Goal: Information Seeking & Learning: Learn about a topic

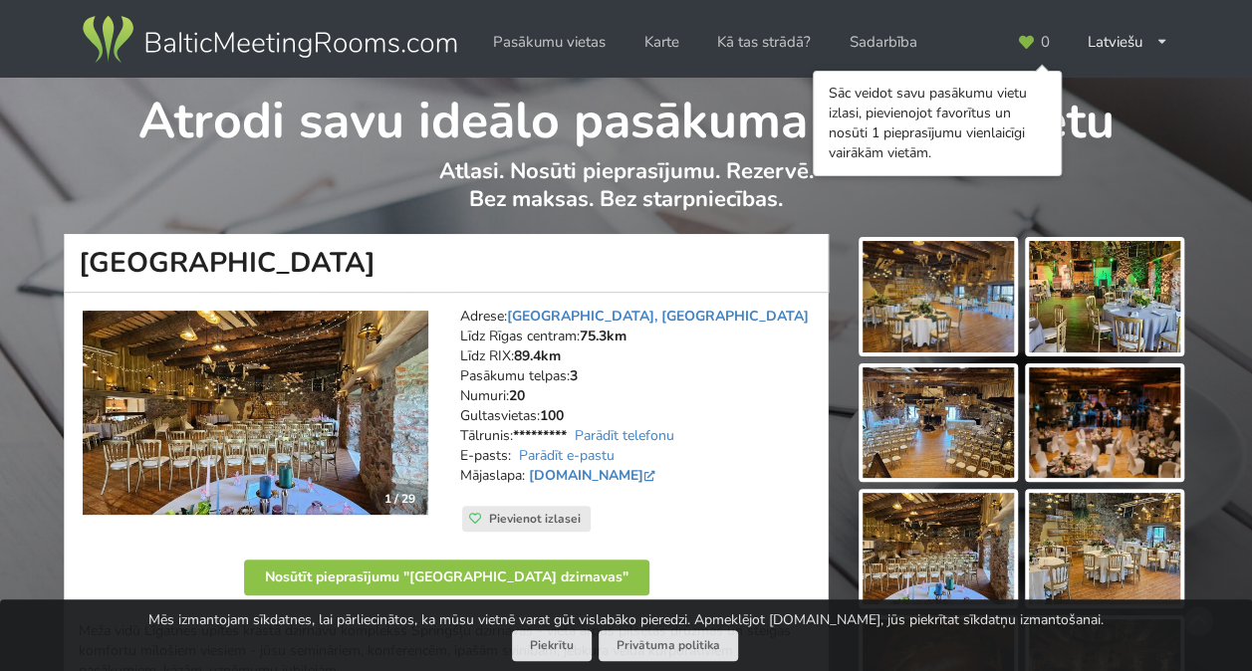
click at [978, 273] on img at bounding box center [937, 297] width 151 height 112
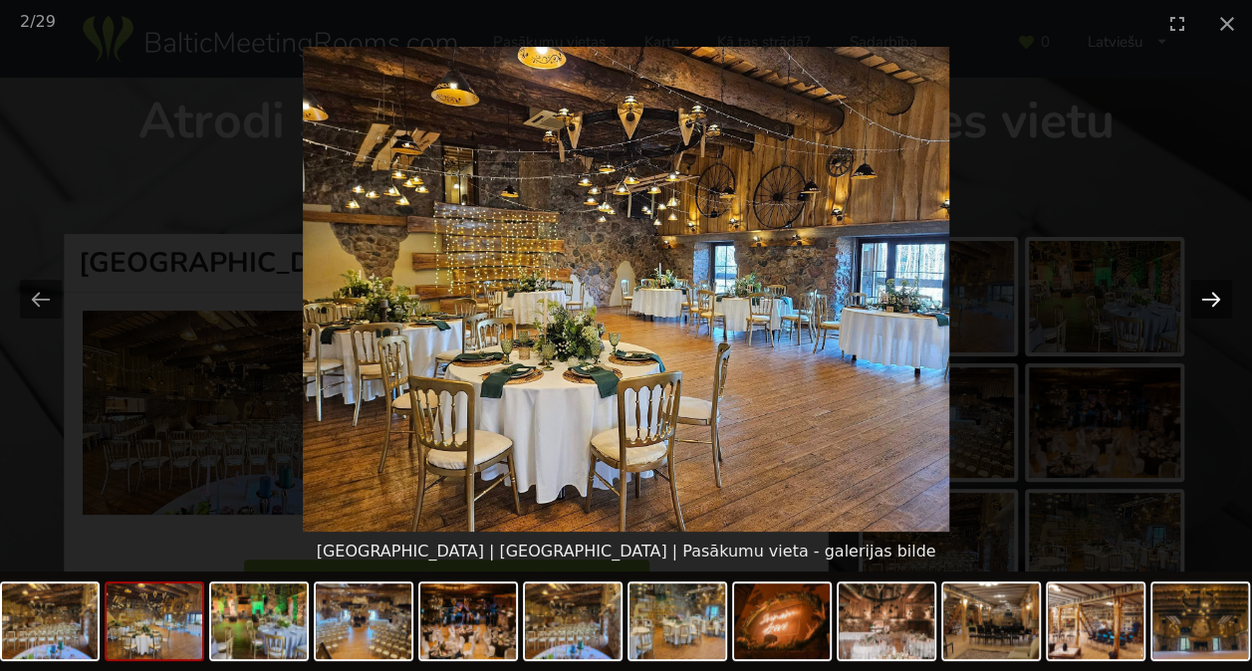
click at [1213, 294] on button "Next slide" at bounding box center [1211, 299] width 42 height 39
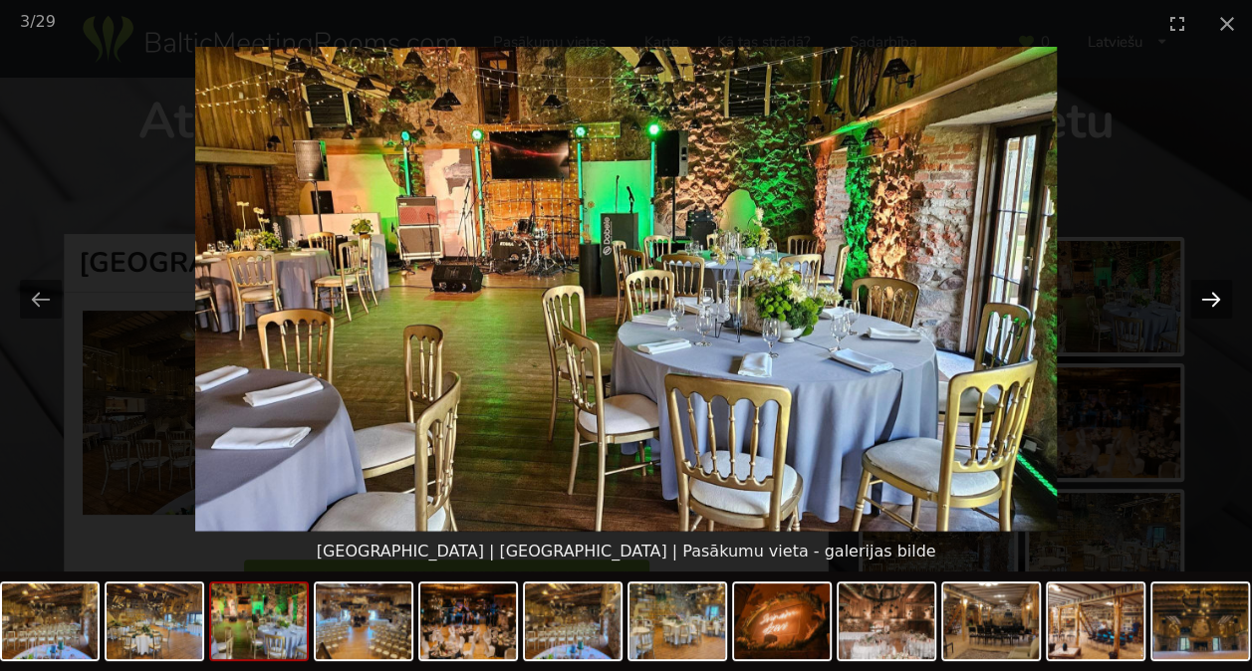
click at [1213, 294] on button "Next slide" at bounding box center [1211, 299] width 42 height 39
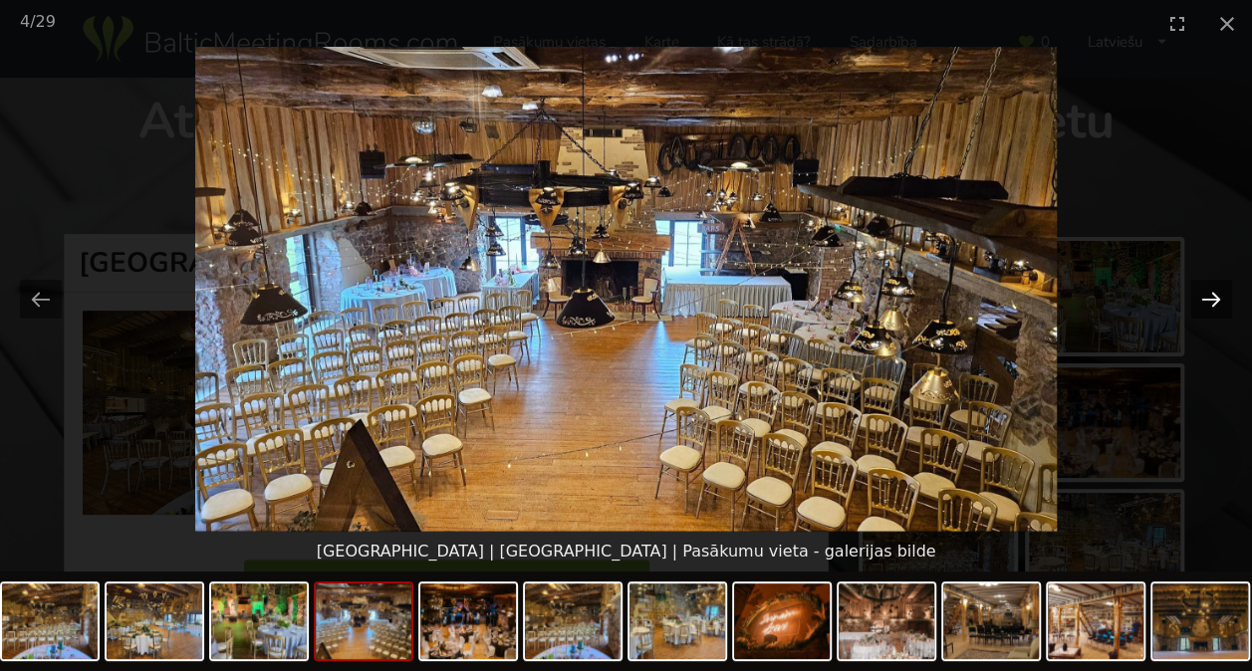
click at [1213, 294] on button "Next slide" at bounding box center [1211, 299] width 42 height 39
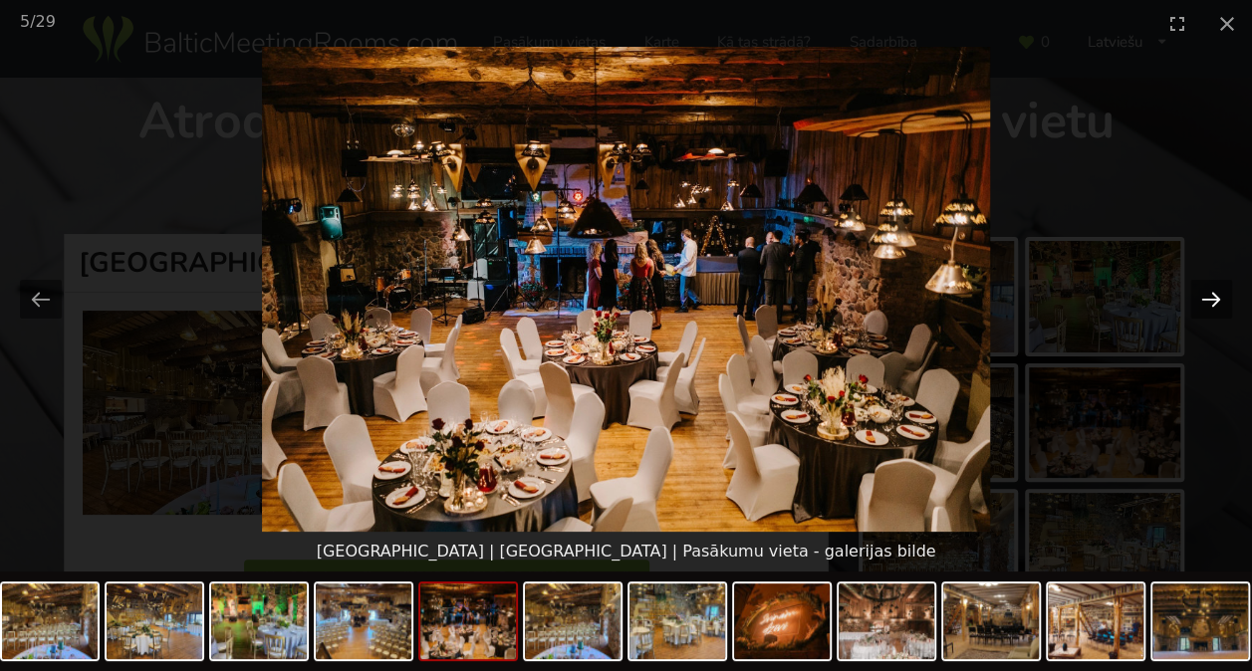
click at [1213, 294] on button "Next slide" at bounding box center [1211, 299] width 42 height 39
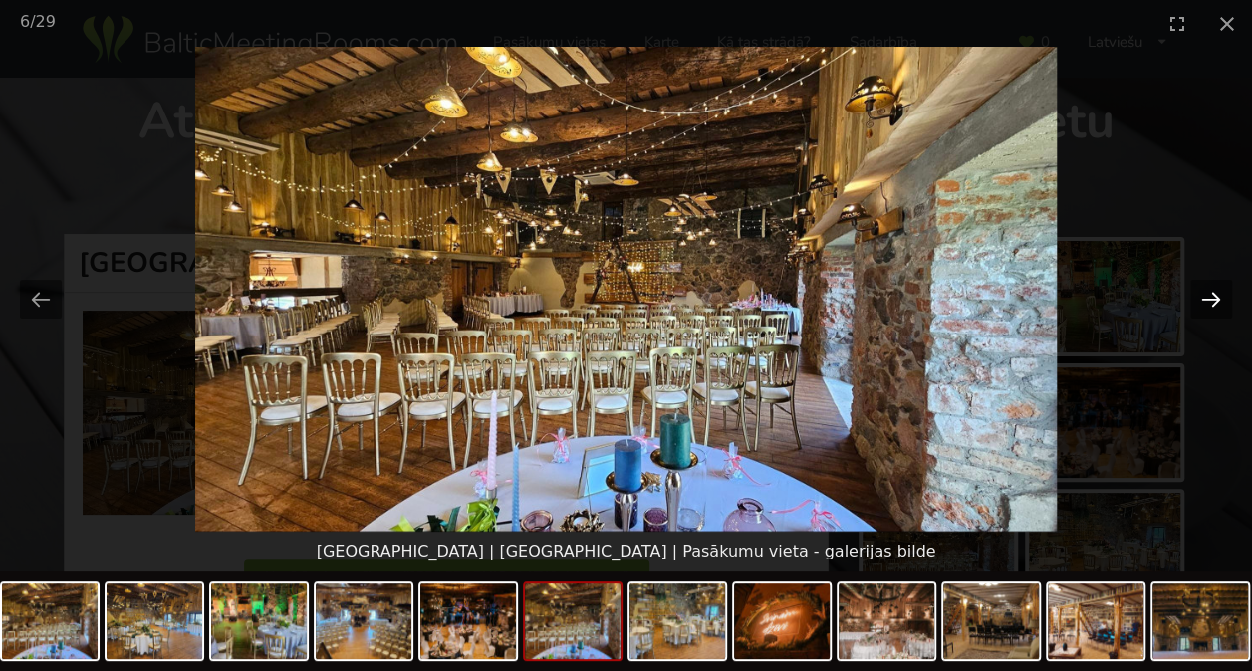
click at [1213, 294] on button "Next slide" at bounding box center [1211, 299] width 42 height 39
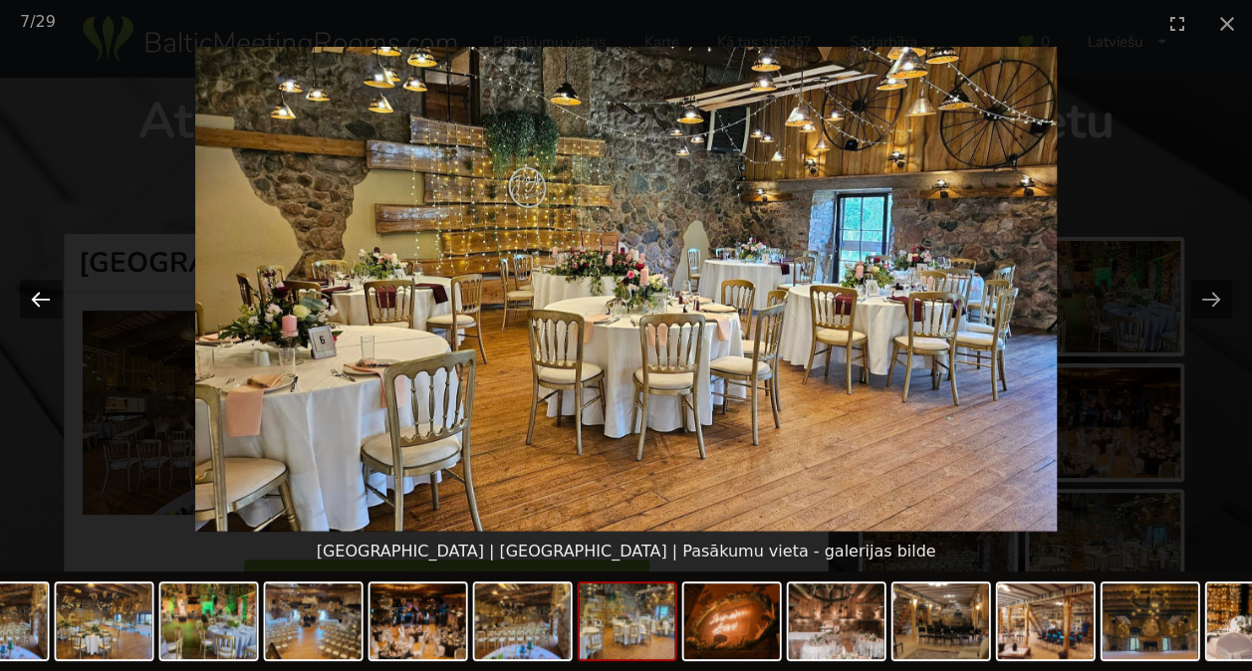
click at [32, 297] on button "Previous slide" at bounding box center [41, 299] width 42 height 39
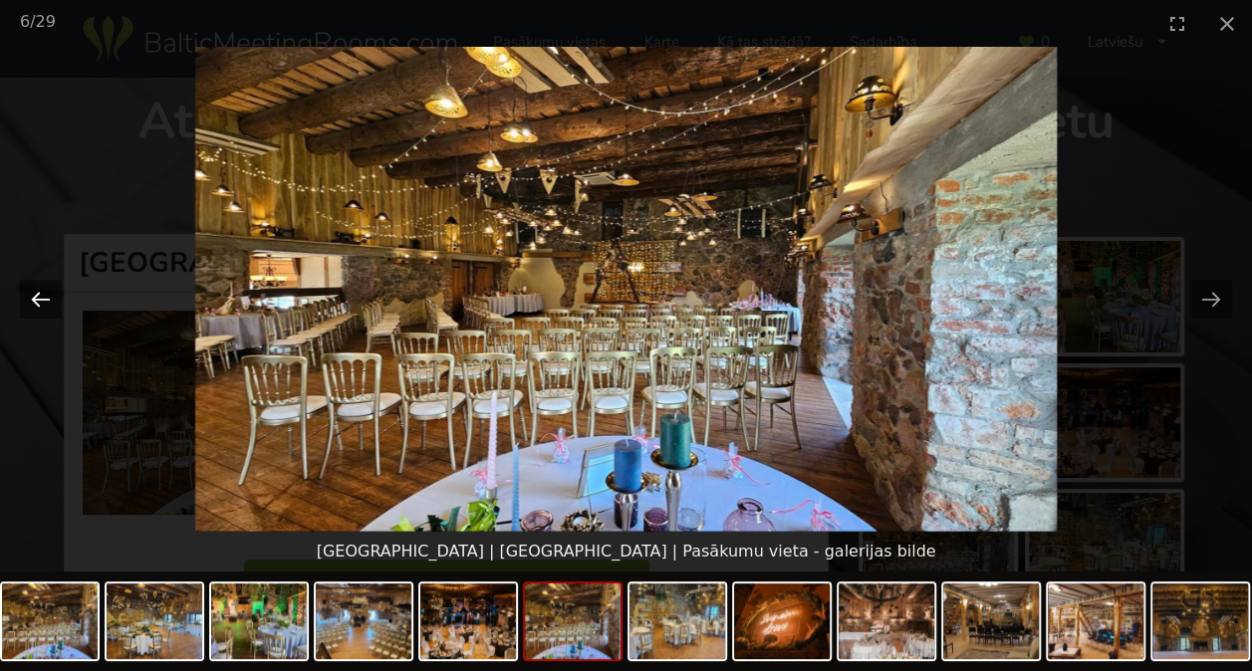
click at [32, 297] on button "Previous slide" at bounding box center [41, 299] width 42 height 39
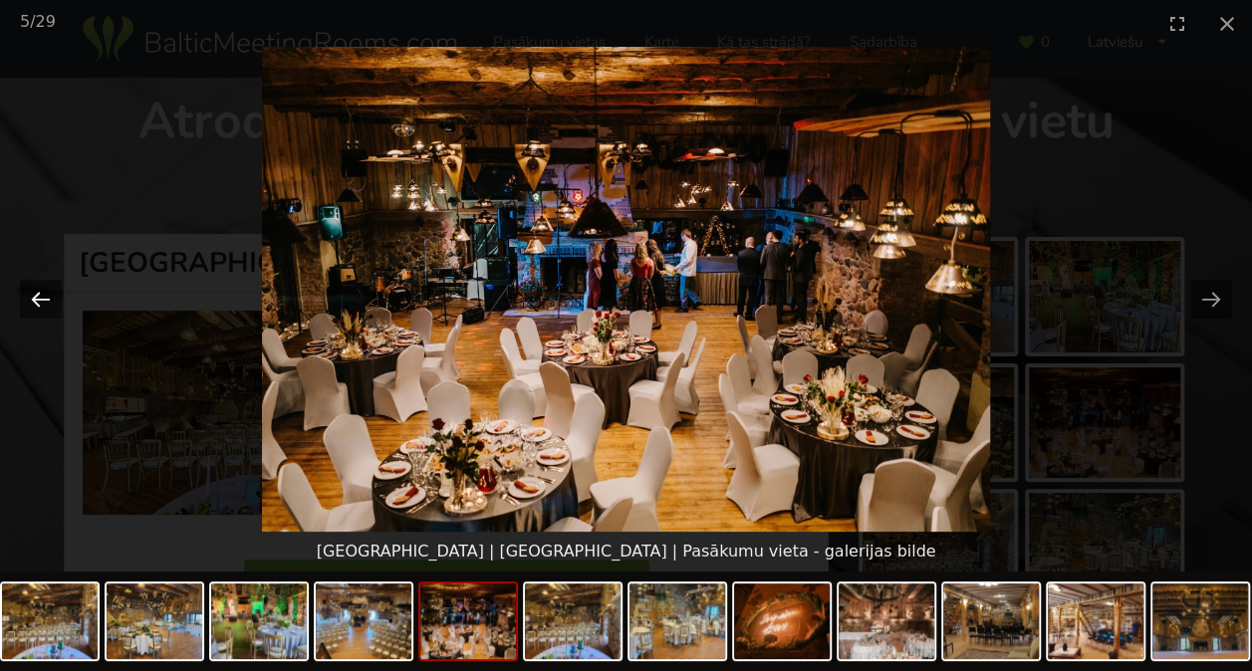
click at [34, 297] on button "Previous slide" at bounding box center [41, 299] width 42 height 39
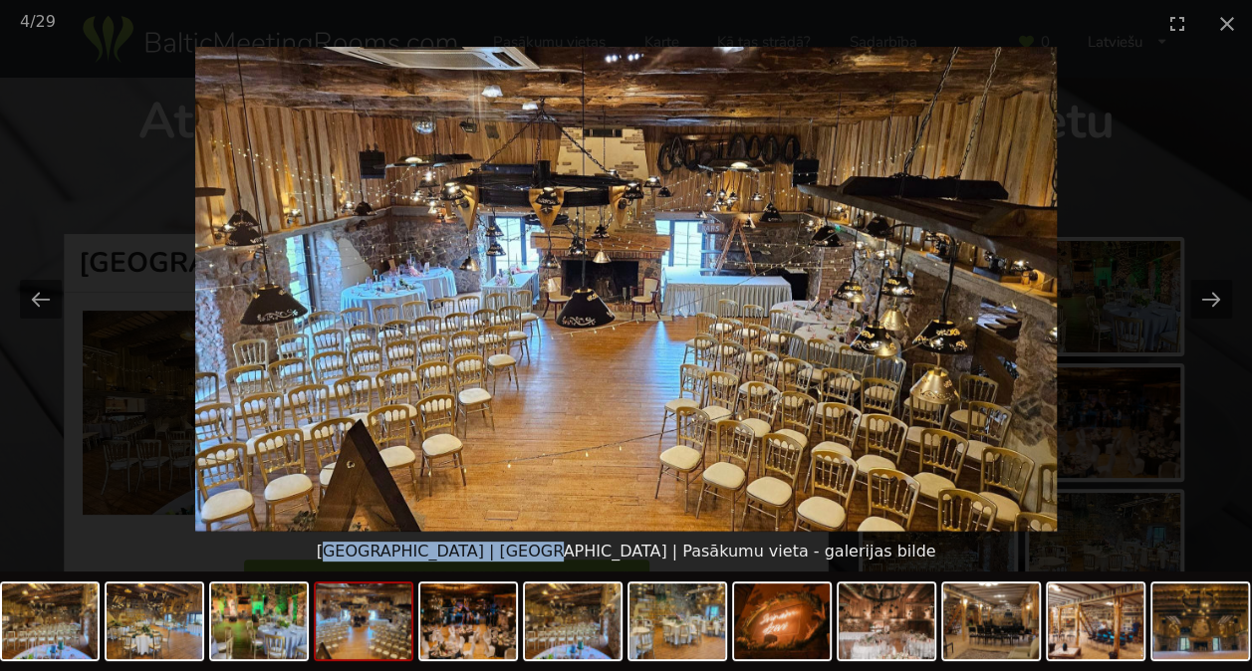
drag, startPoint x: 394, startPoint y: 550, endPoint x: 568, endPoint y: 552, distance: 173.3
click at [568, 552] on div "[GEOGRAPHIC_DATA] | [GEOGRAPHIC_DATA] | Pasākumu vieta - galerijas bilde" at bounding box center [626, 552] width 1252 height 40
click at [32, 295] on button "Previous slide" at bounding box center [41, 299] width 42 height 39
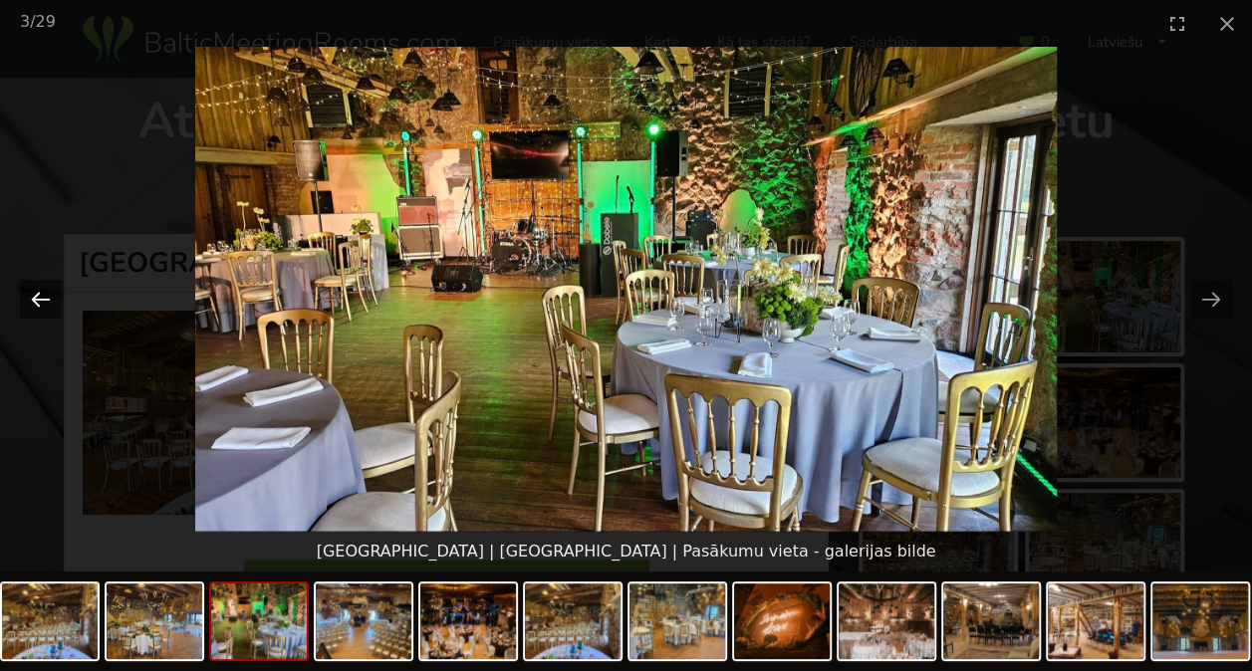
click at [38, 296] on button "Previous slide" at bounding box center [41, 299] width 42 height 39
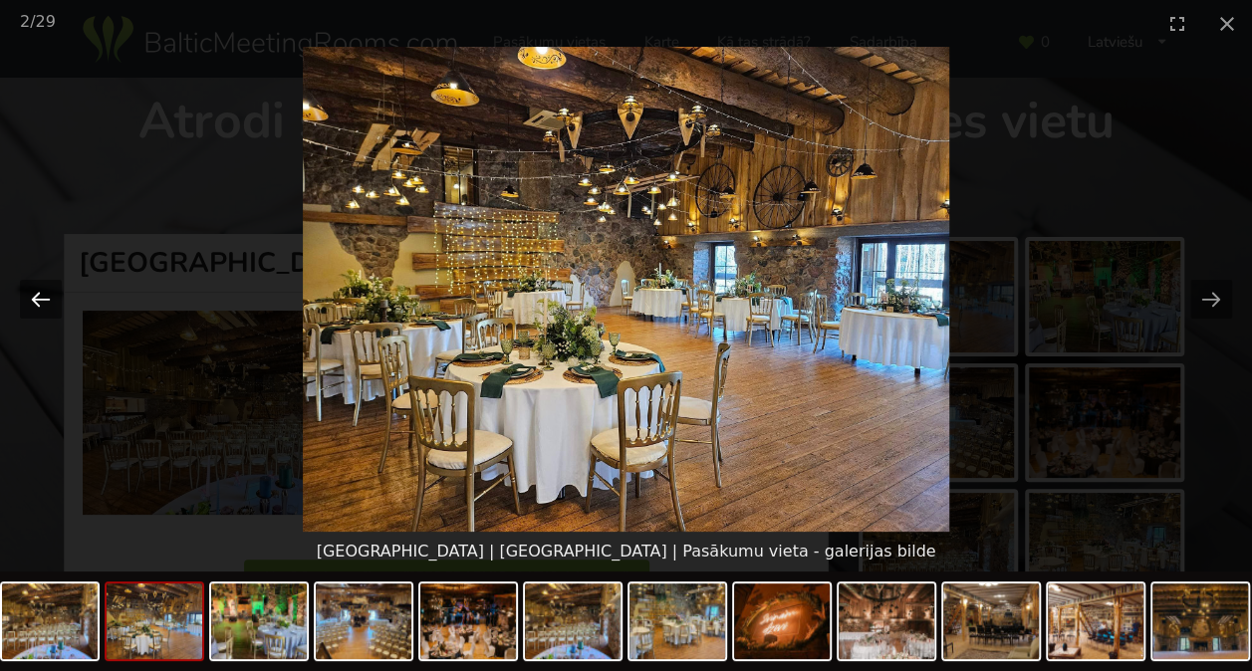
click at [37, 296] on button "Previous slide" at bounding box center [41, 299] width 42 height 39
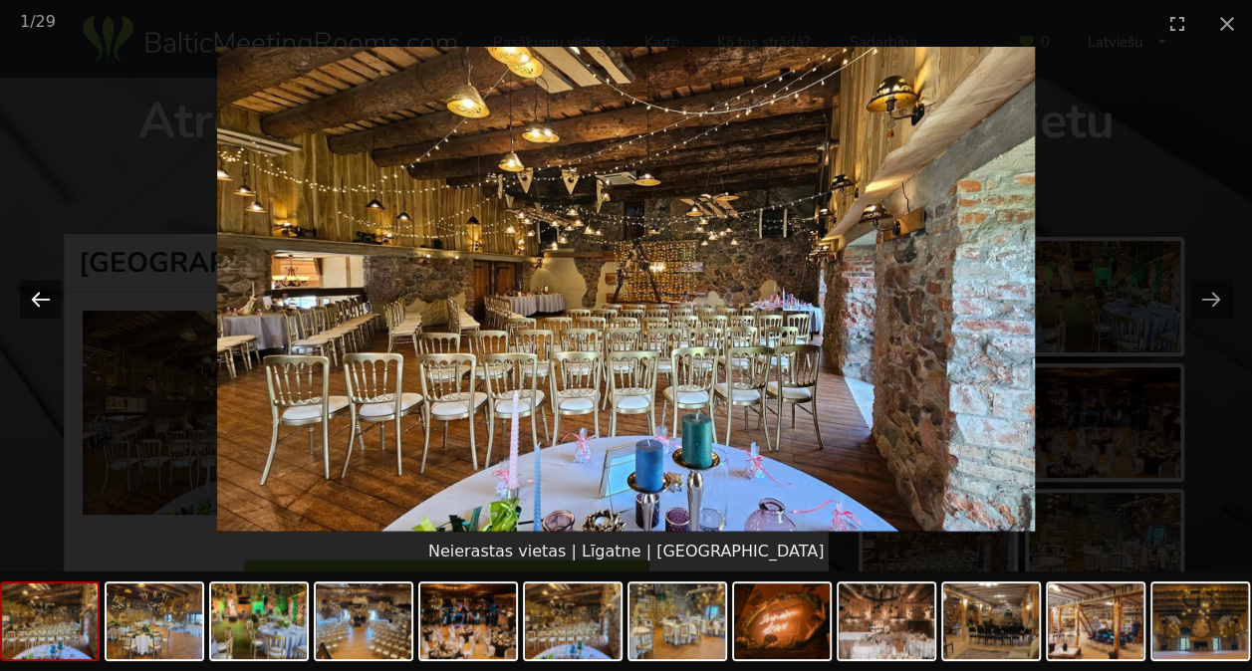
click at [37, 303] on button "Previous slide" at bounding box center [41, 299] width 42 height 39
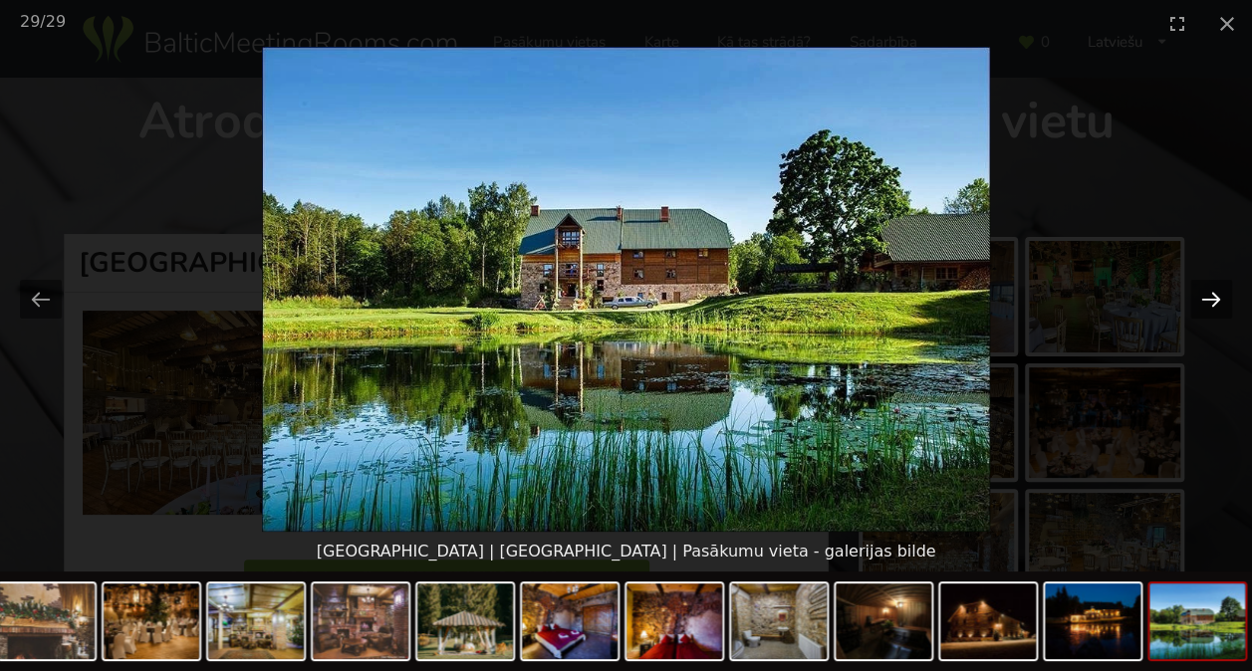
click at [1209, 293] on button "Next slide" at bounding box center [1211, 299] width 42 height 39
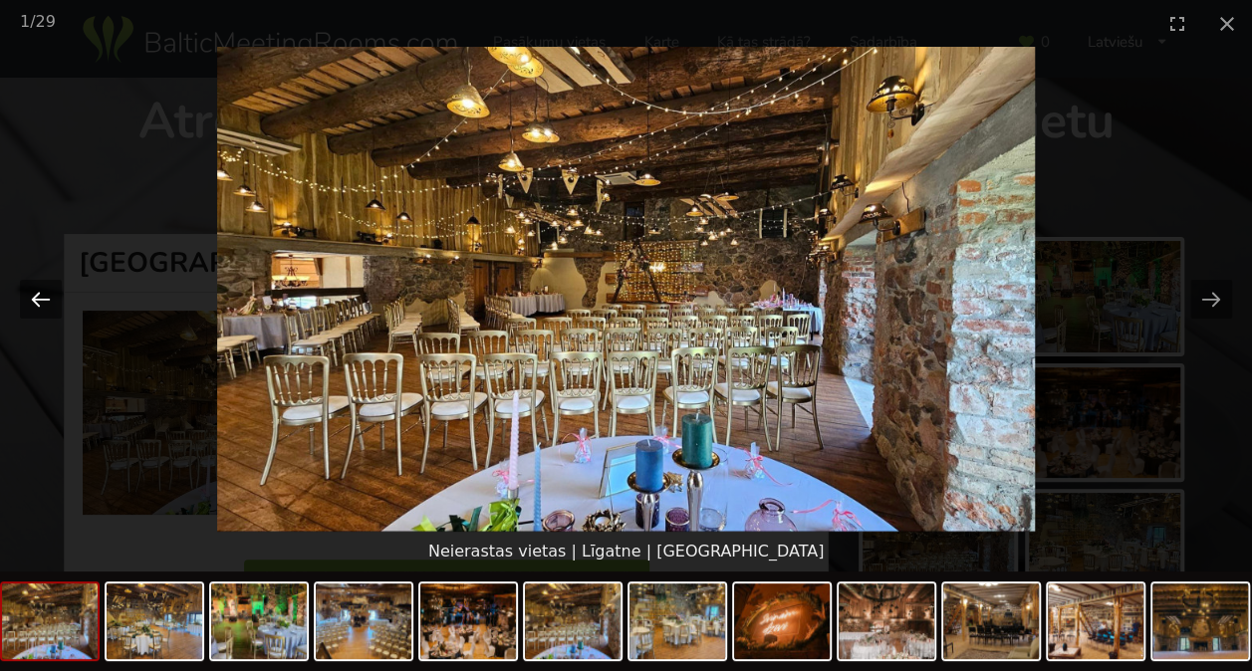
click at [44, 295] on button "Previous slide" at bounding box center [41, 299] width 42 height 39
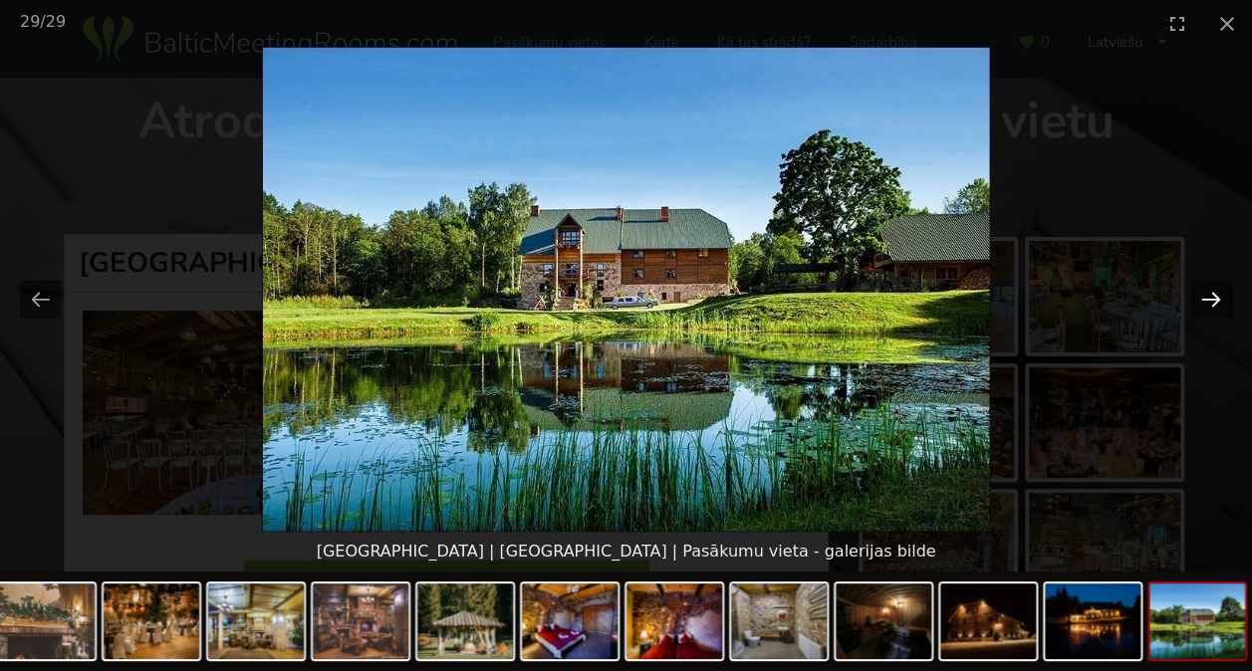
click at [1219, 299] on button "Next slide" at bounding box center [1211, 299] width 42 height 39
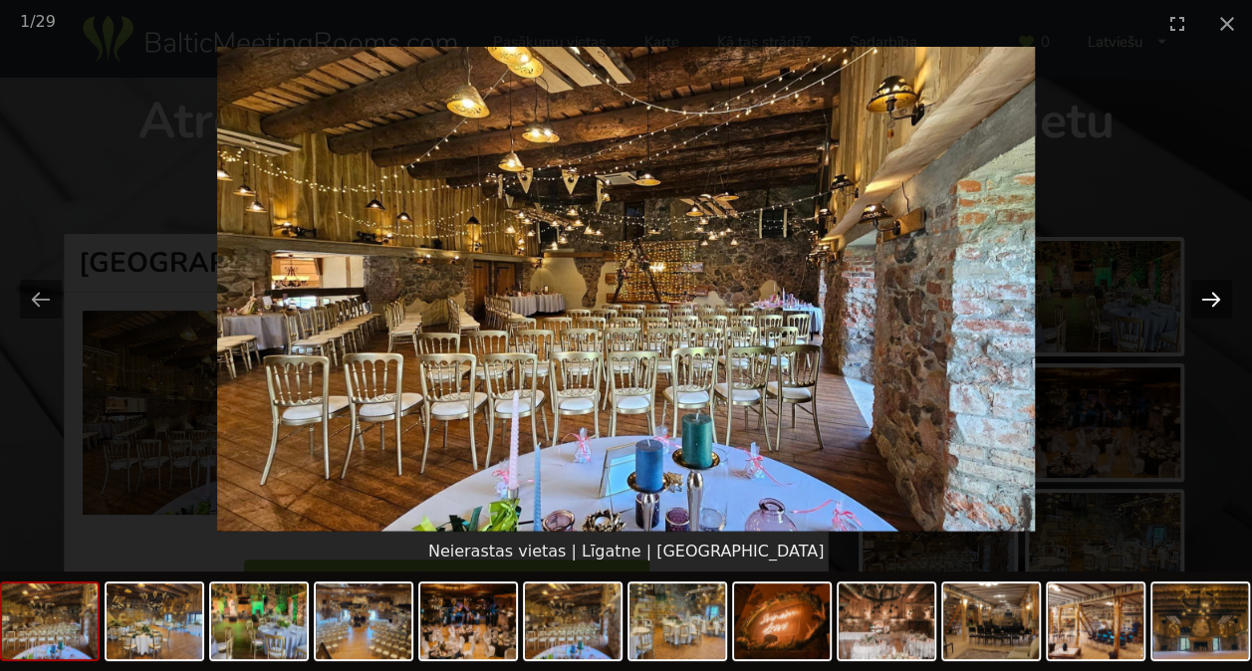
click at [1219, 299] on button "Next slide" at bounding box center [1211, 299] width 42 height 39
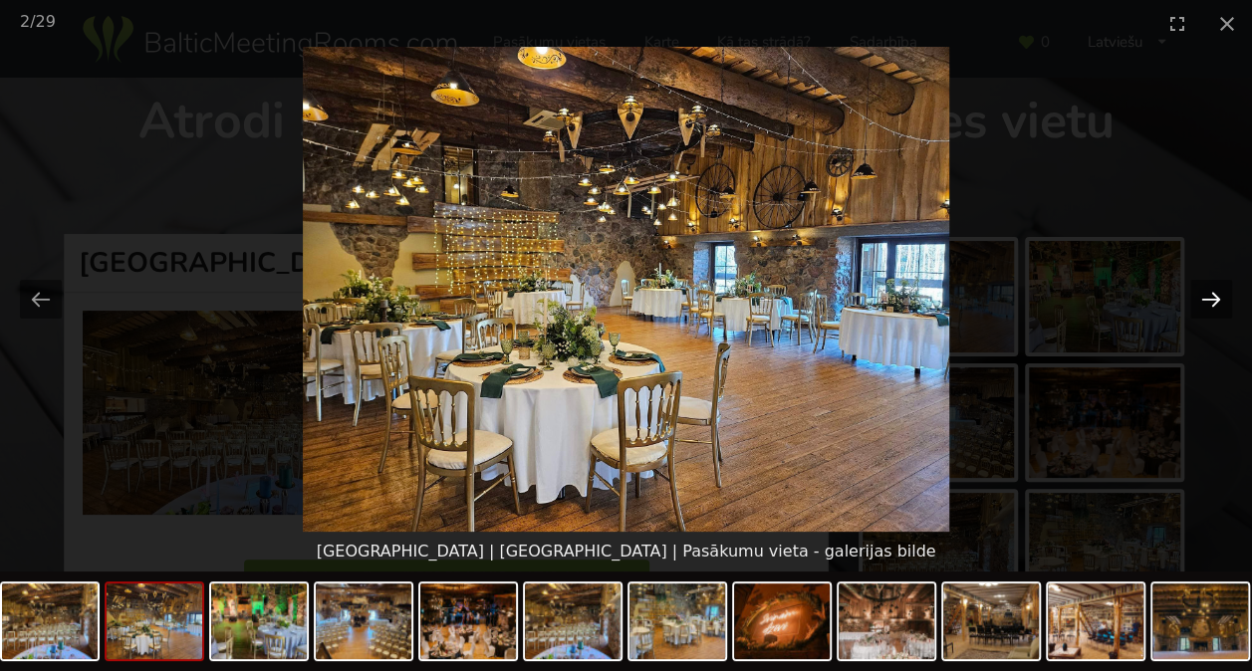
click at [1219, 299] on button "Next slide" at bounding box center [1211, 299] width 42 height 39
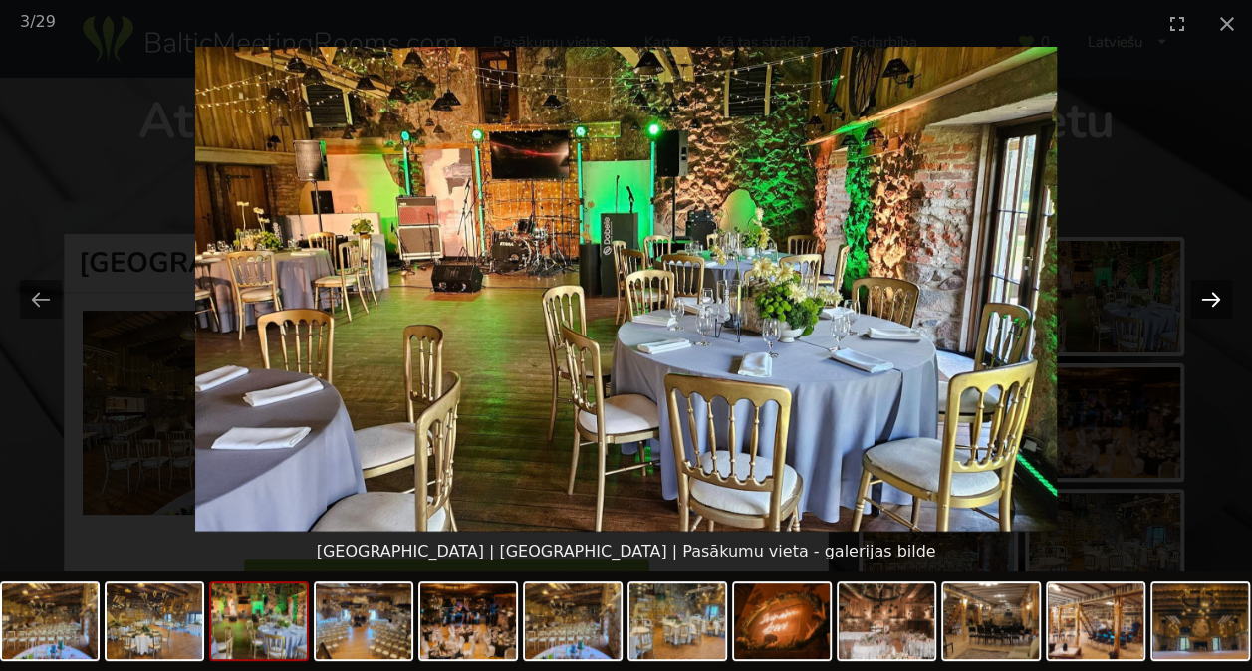
click at [1219, 299] on button "Next slide" at bounding box center [1211, 299] width 42 height 39
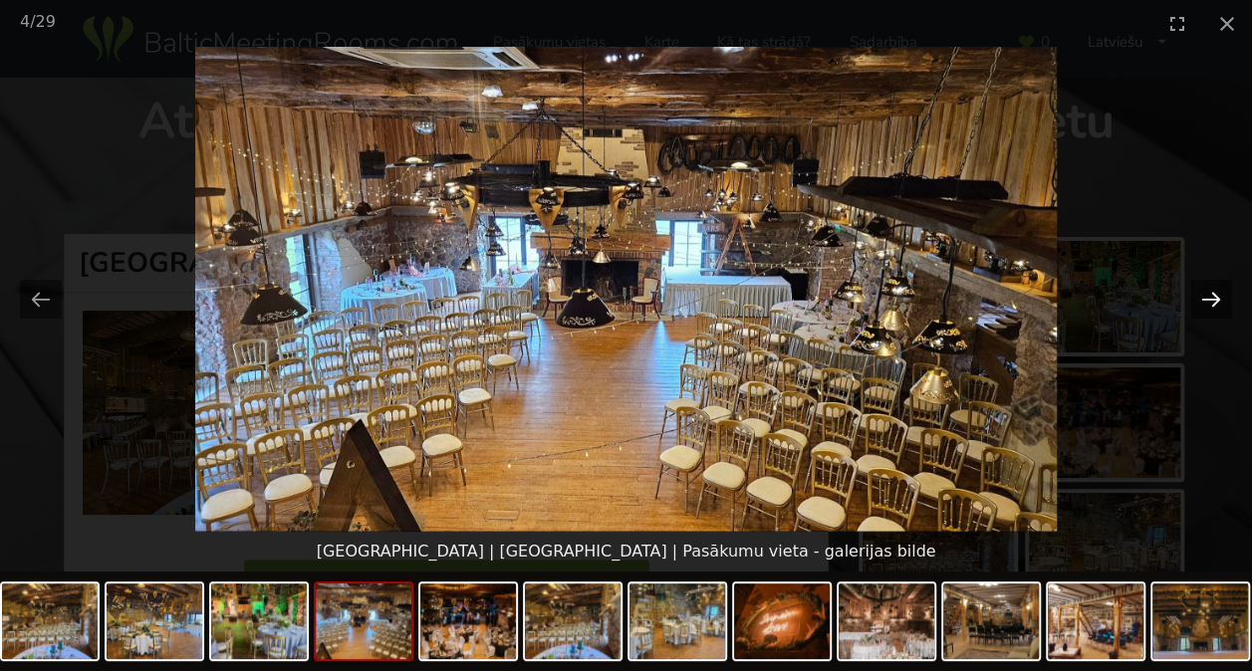
click at [1219, 299] on button "Next slide" at bounding box center [1211, 299] width 42 height 39
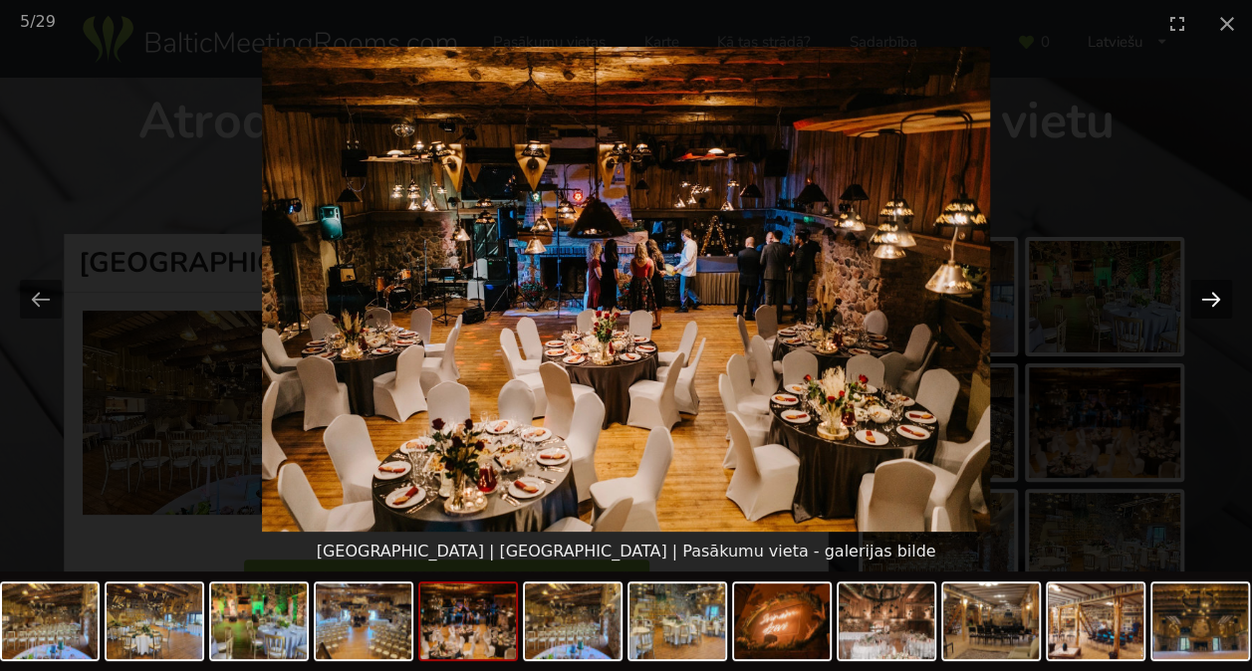
click at [1219, 299] on button "Next slide" at bounding box center [1211, 299] width 42 height 39
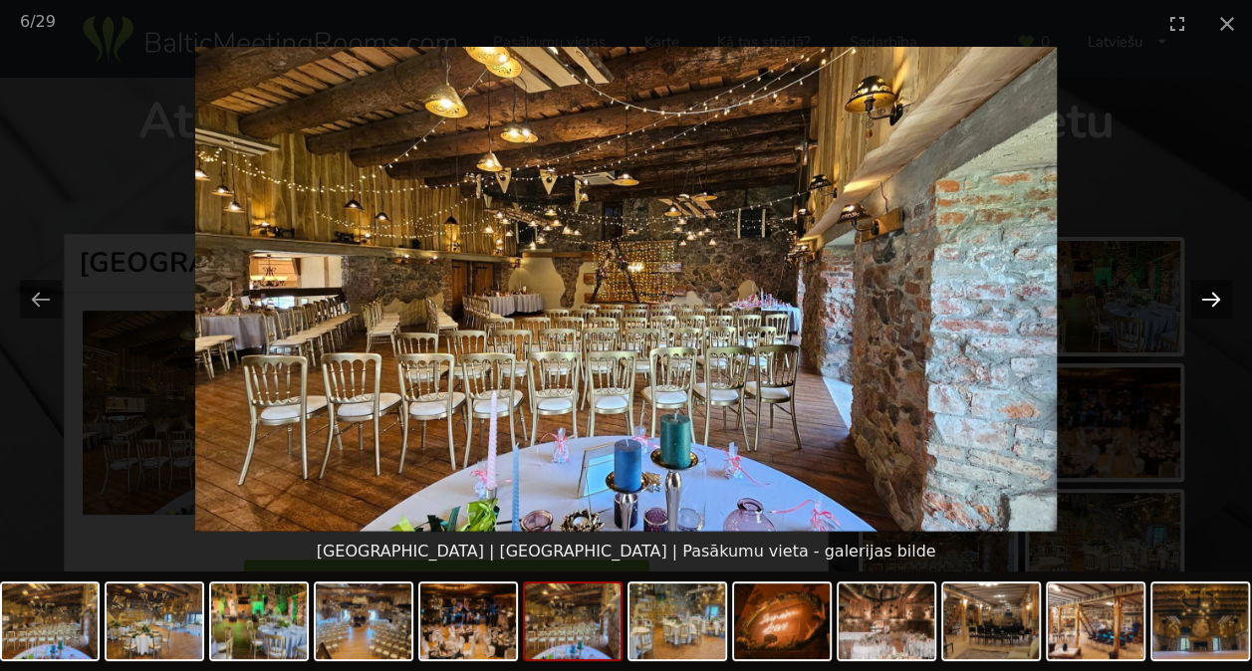
click at [1219, 299] on button "Next slide" at bounding box center [1211, 299] width 42 height 39
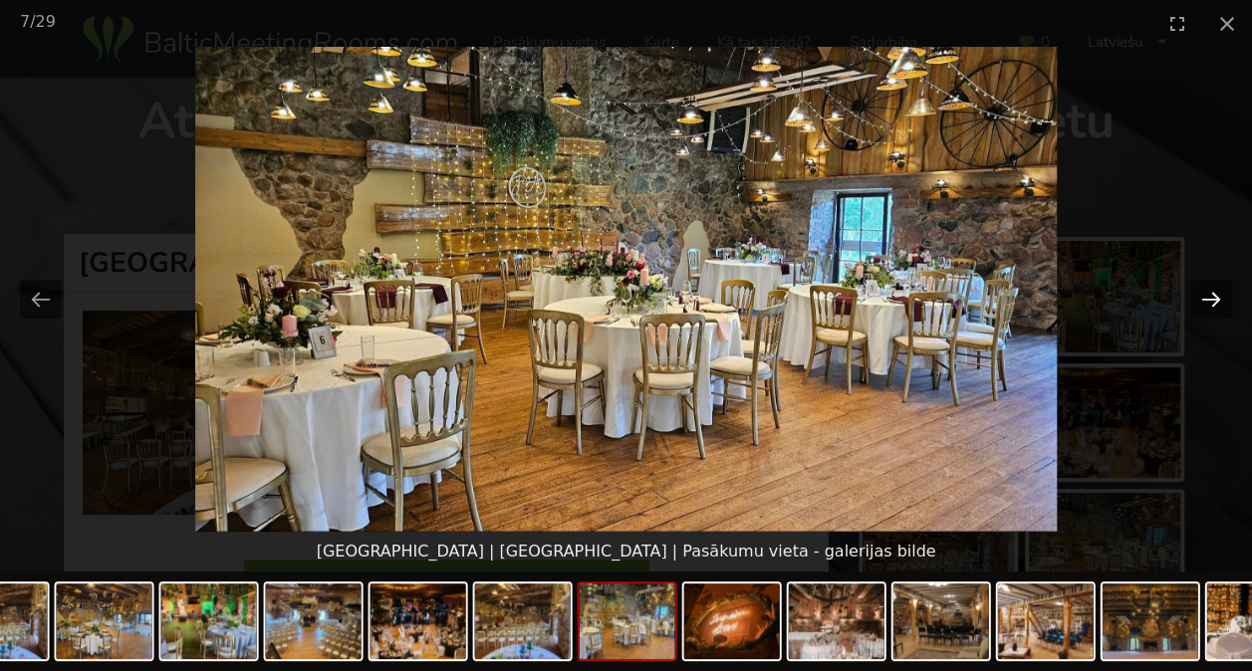
click at [1219, 299] on button "Next slide" at bounding box center [1211, 299] width 42 height 39
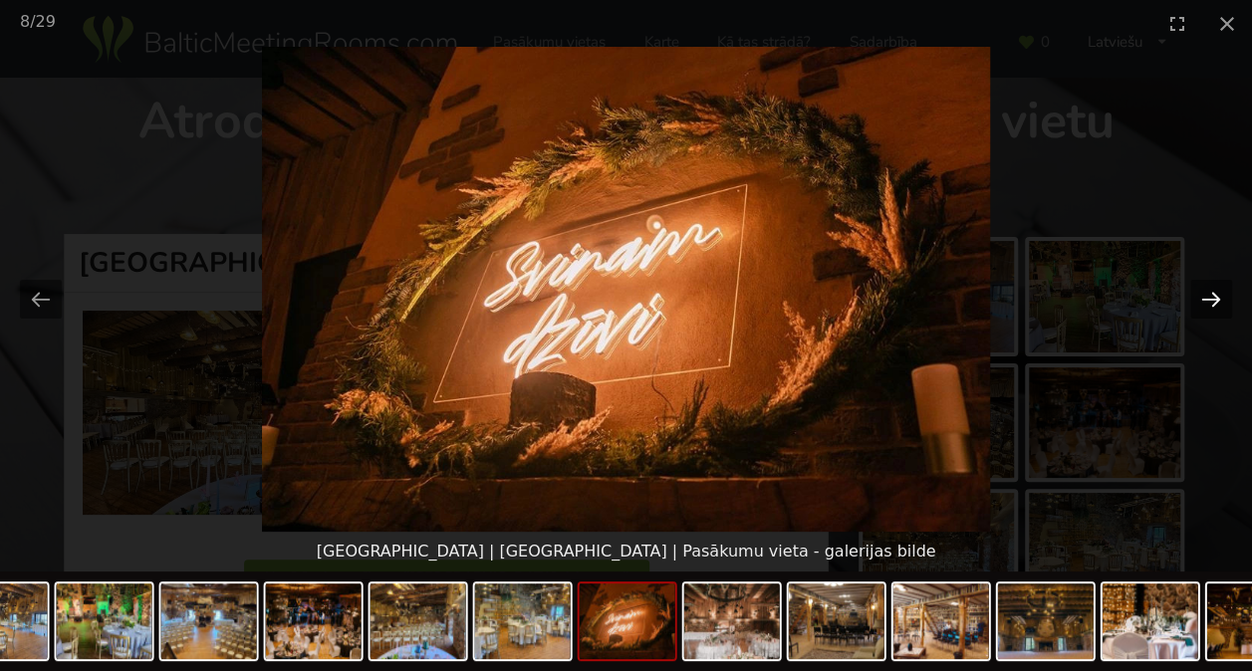
click at [1219, 299] on button "Next slide" at bounding box center [1211, 299] width 42 height 39
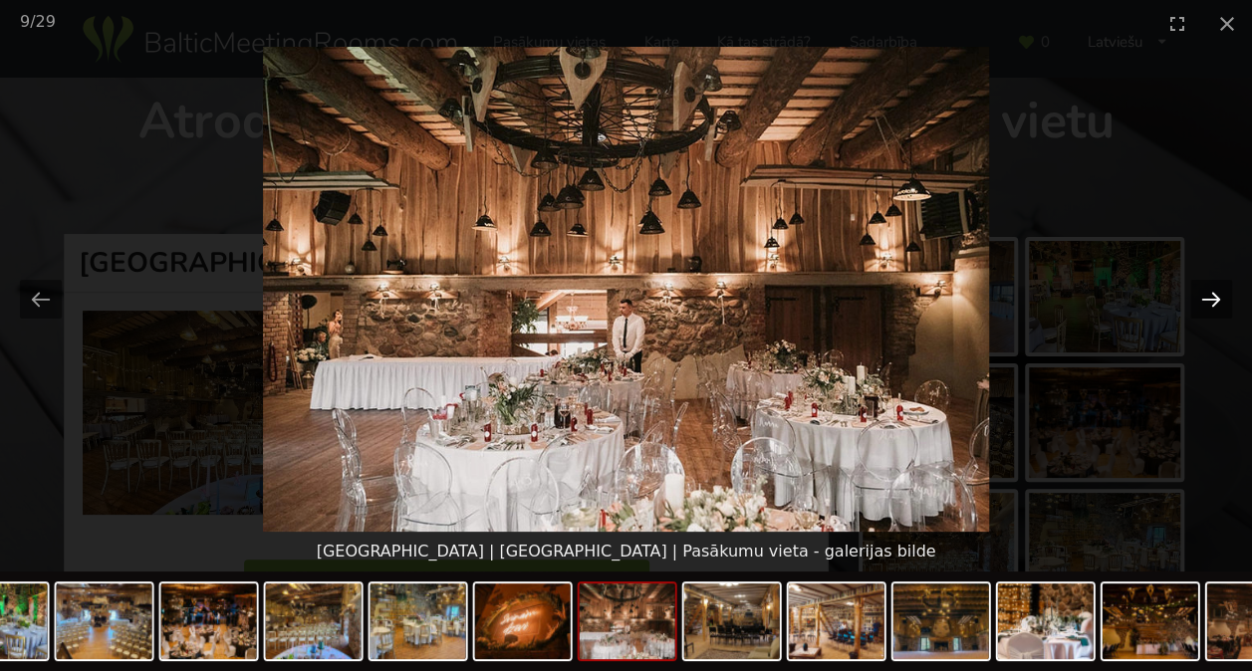
click at [1219, 299] on button "Next slide" at bounding box center [1211, 299] width 42 height 39
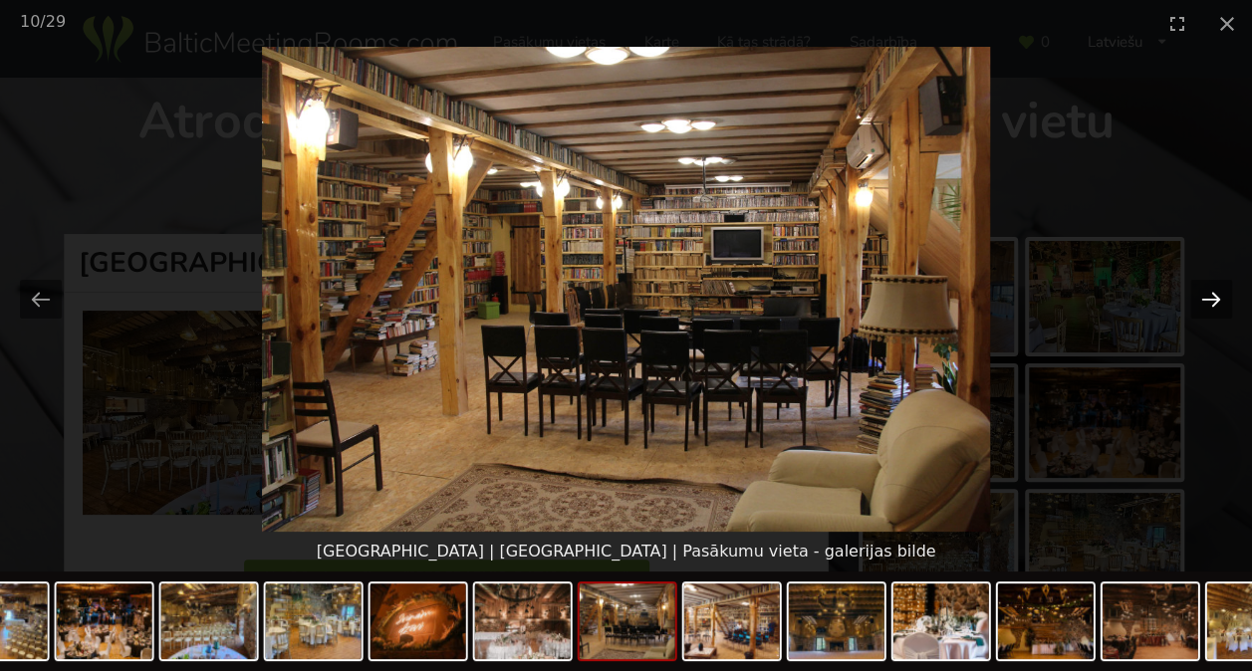
click at [1219, 299] on button "Next slide" at bounding box center [1211, 299] width 42 height 39
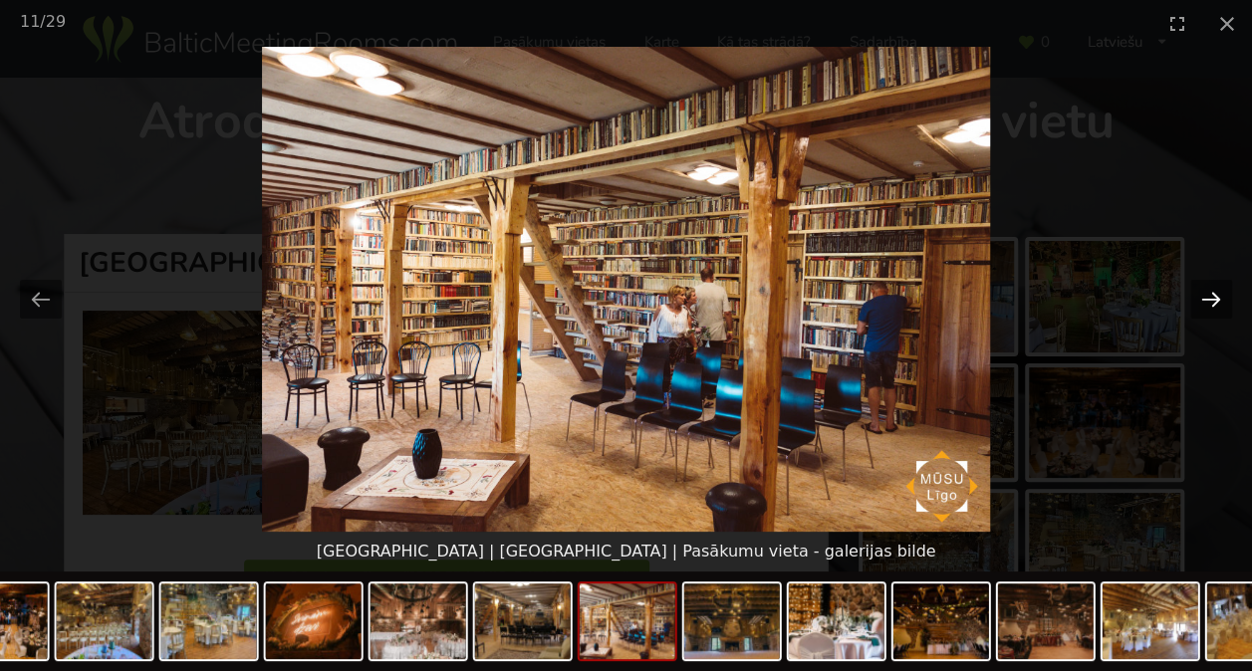
click at [1219, 299] on button "Next slide" at bounding box center [1211, 299] width 42 height 39
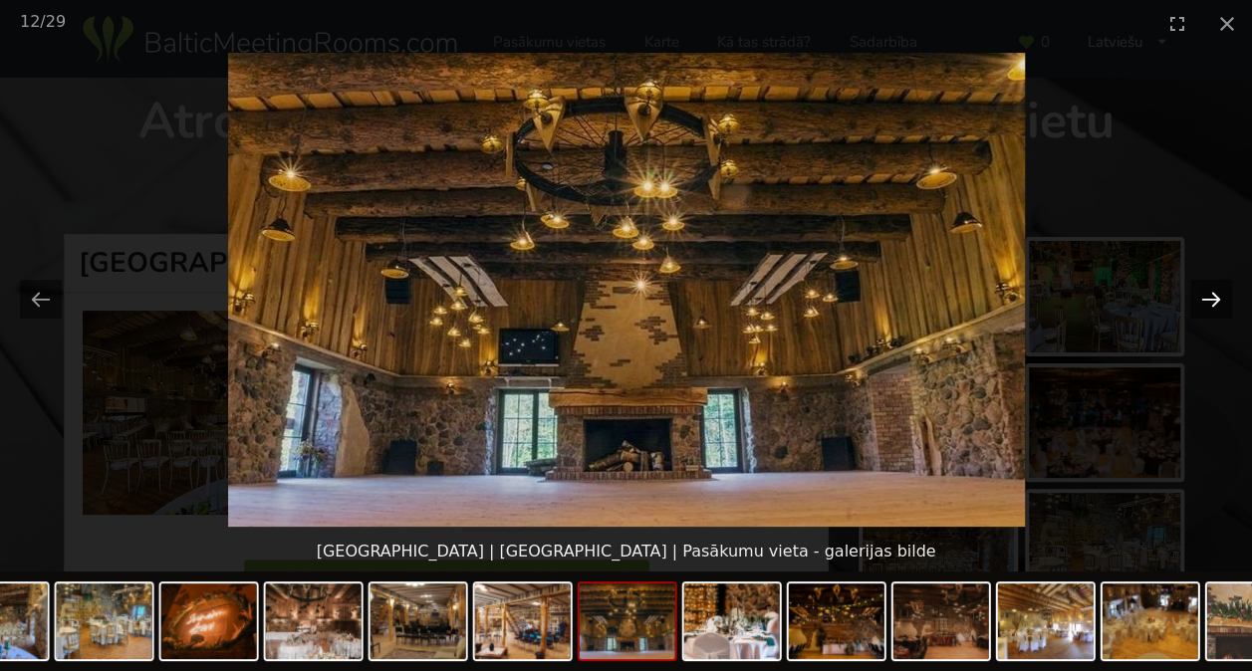
click at [1219, 299] on button "Next slide" at bounding box center [1211, 299] width 42 height 39
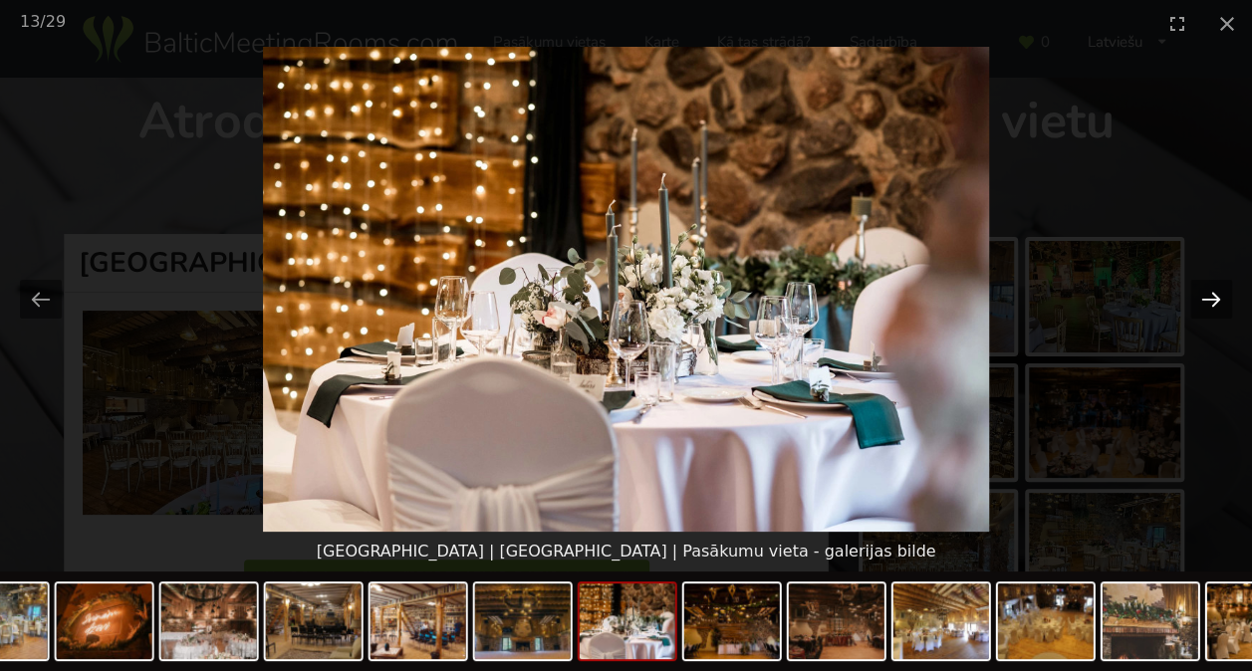
click at [1219, 299] on button "Next slide" at bounding box center [1211, 299] width 42 height 39
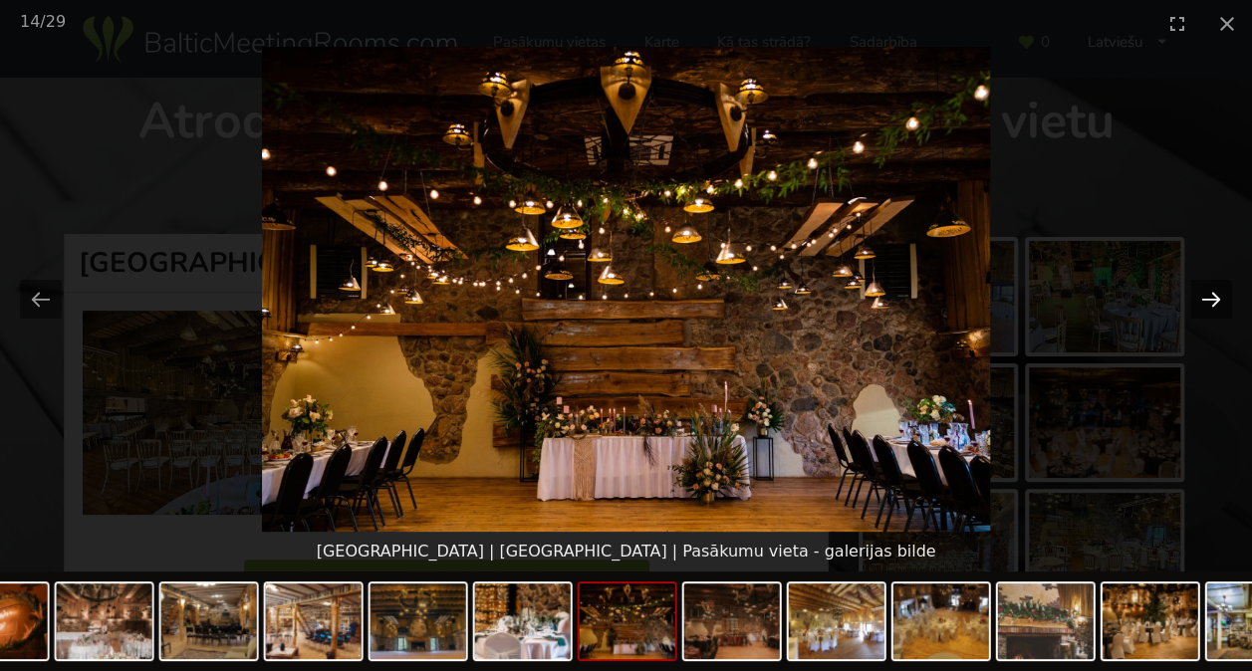
click at [1219, 299] on button "Next slide" at bounding box center [1211, 299] width 42 height 39
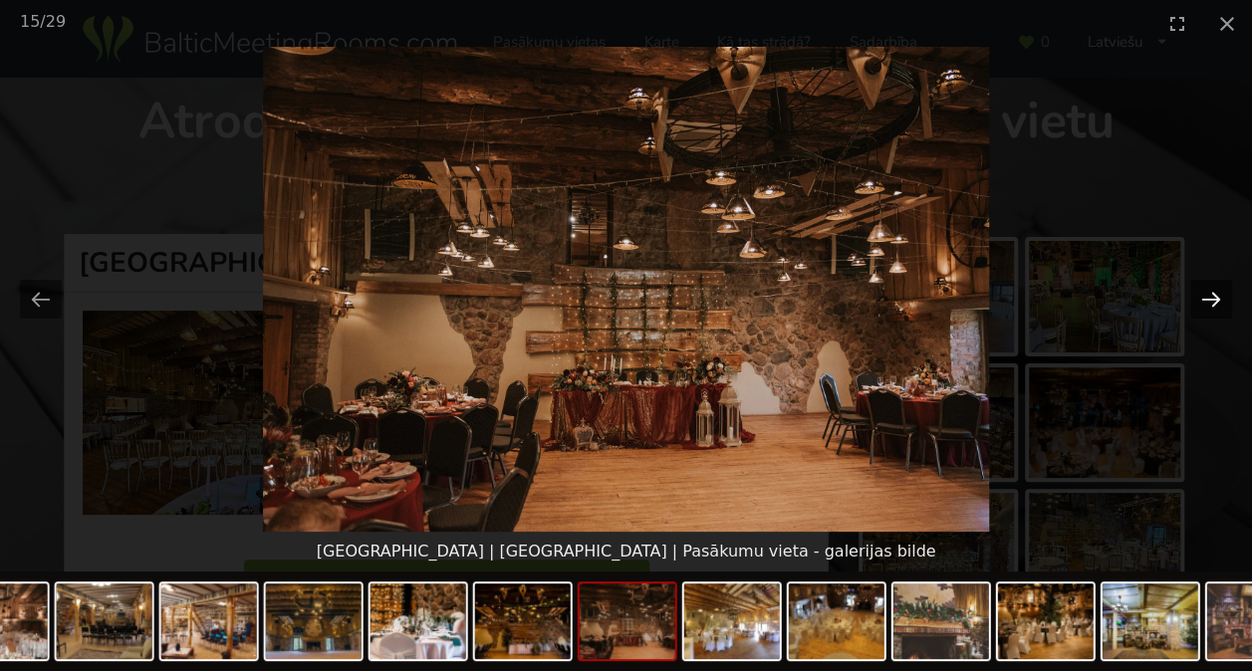
click at [1217, 297] on button "Next slide" at bounding box center [1211, 299] width 42 height 39
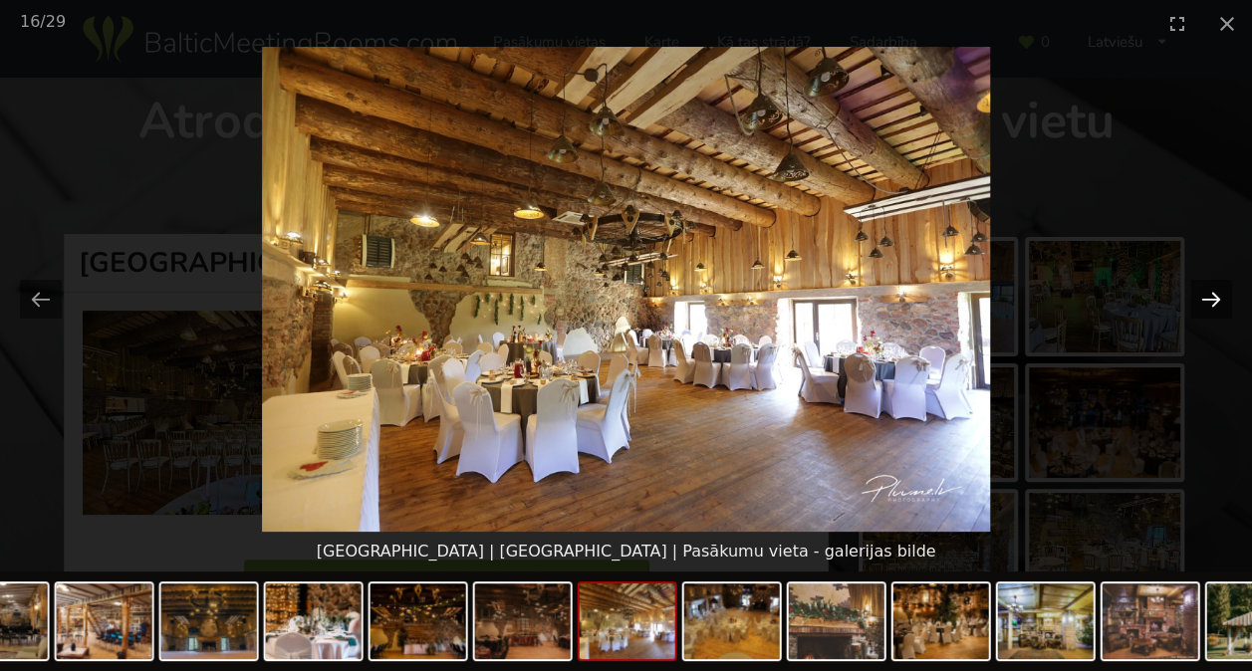
click at [1217, 297] on button "Next slide" at bounding box center [1211, 299] width 42 height 39
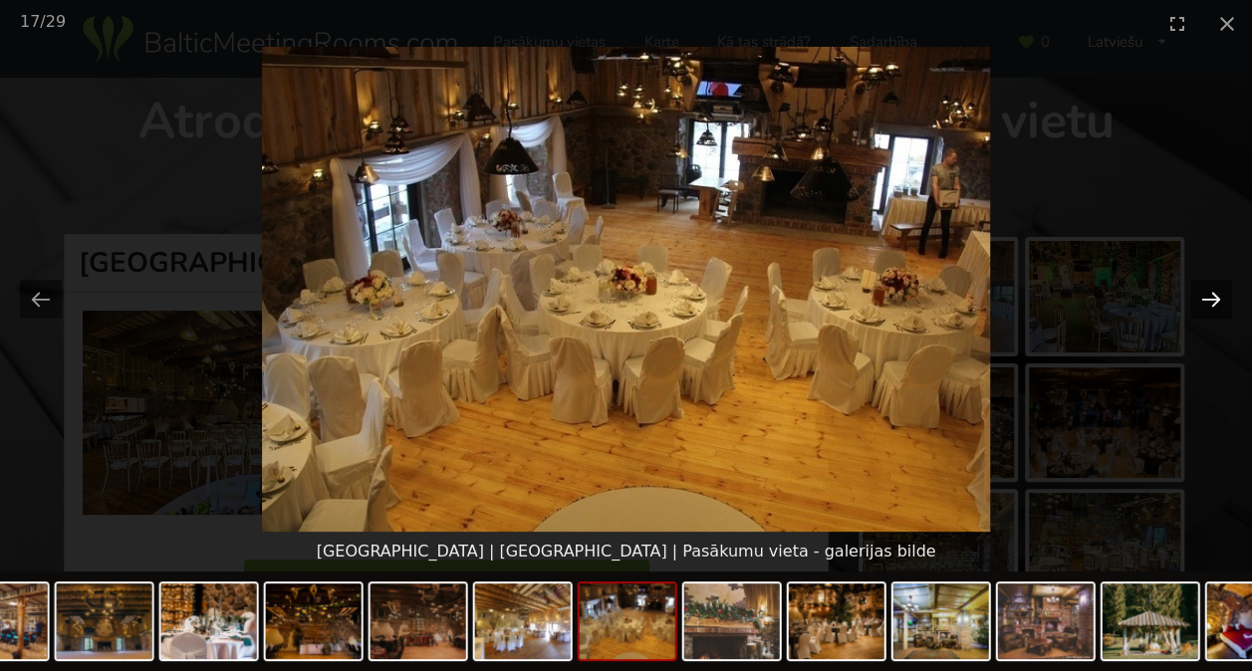
click at [1217, 297] on button "Next slide" at bounding box center [1211, 299] width 42 height 39
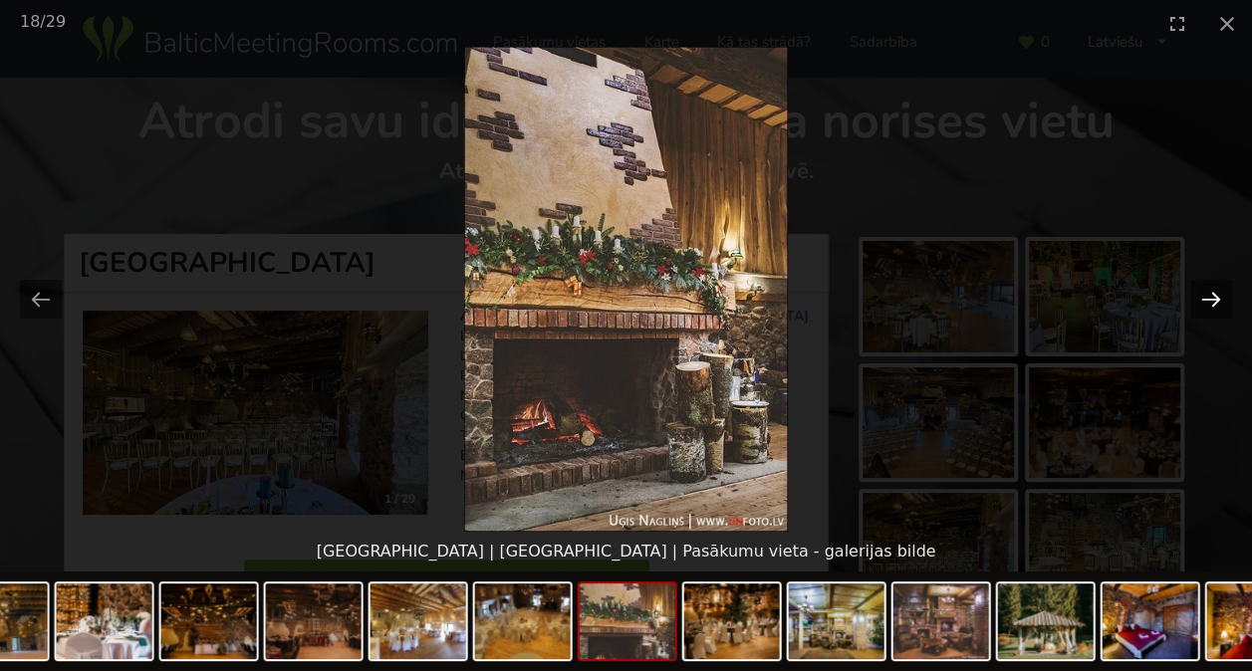
click at [1217, 297] on button "Next slide" at bounding box center [1211, 299] width 42 height 39
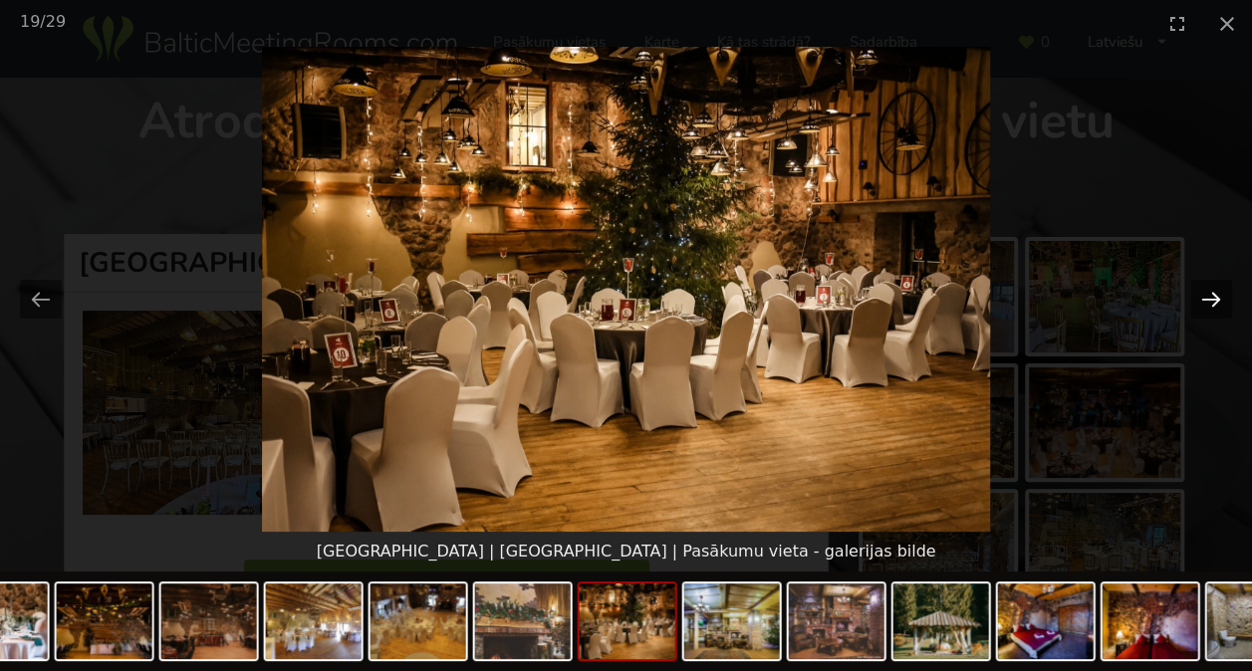
click at [1217, 297] on button "Next slide" at bounding box center [1211, 299] width 42 height 39
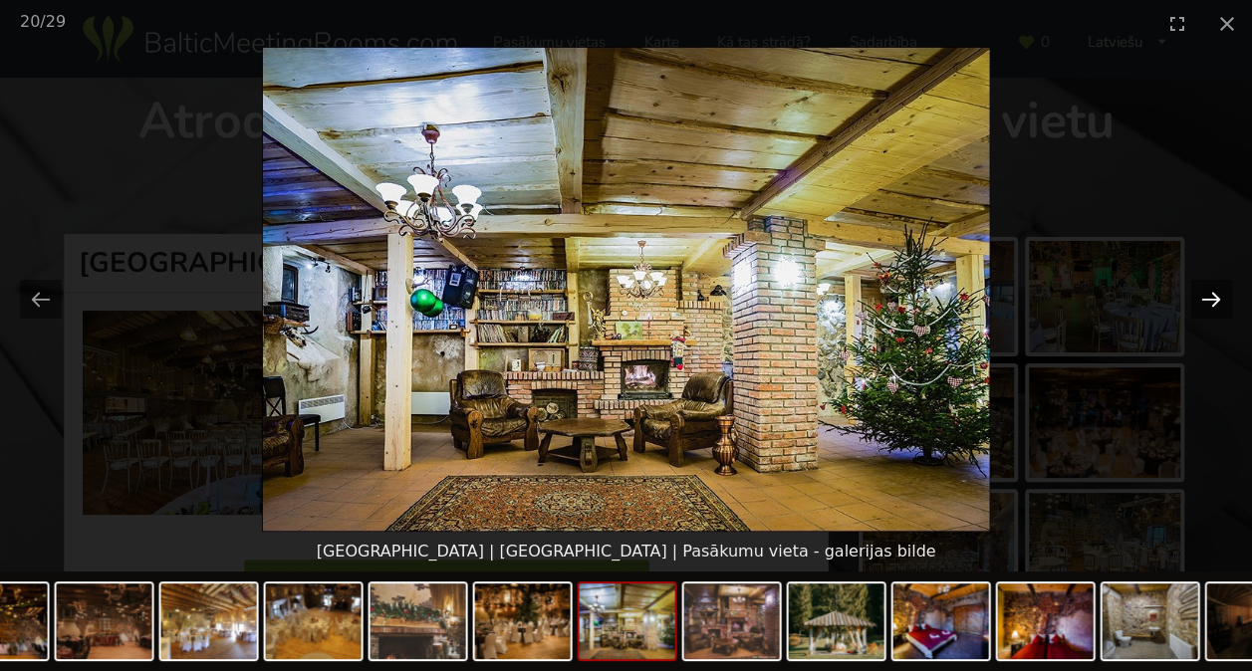
click at [1217, 297] on button "Next slide" at bounding box center [1211, 299] width 42 height 39
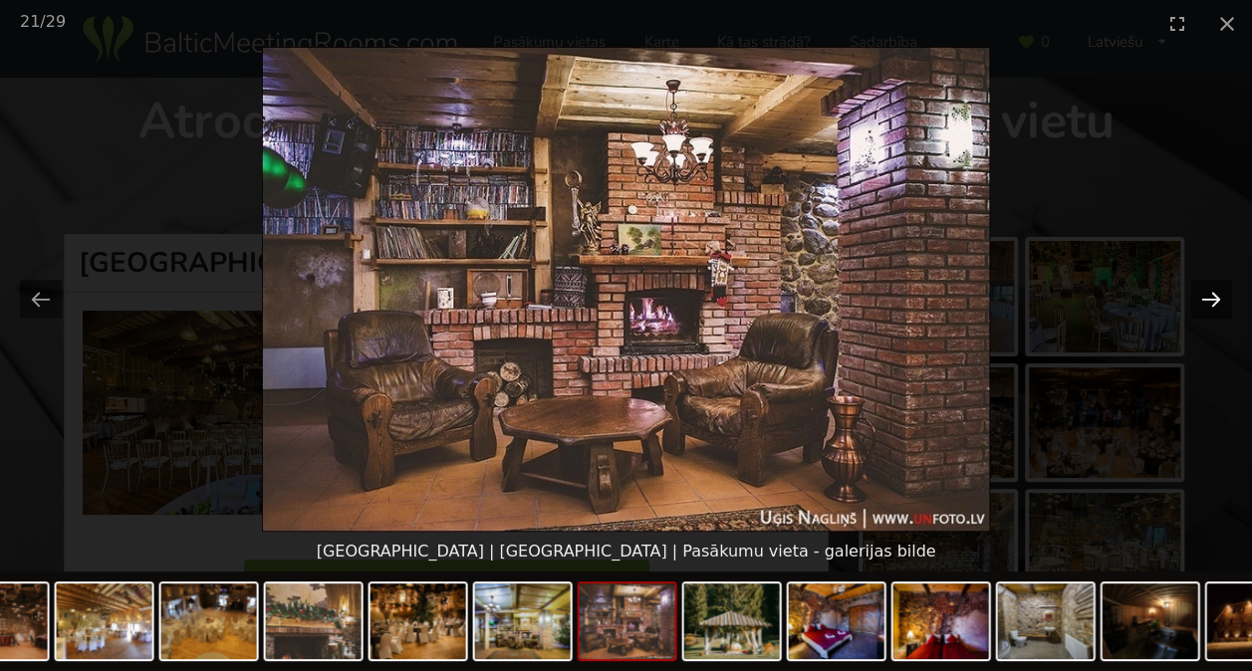
click at [1217, 297] on button "Next slide" at bounding box center [1211, 299] width 42 height 39
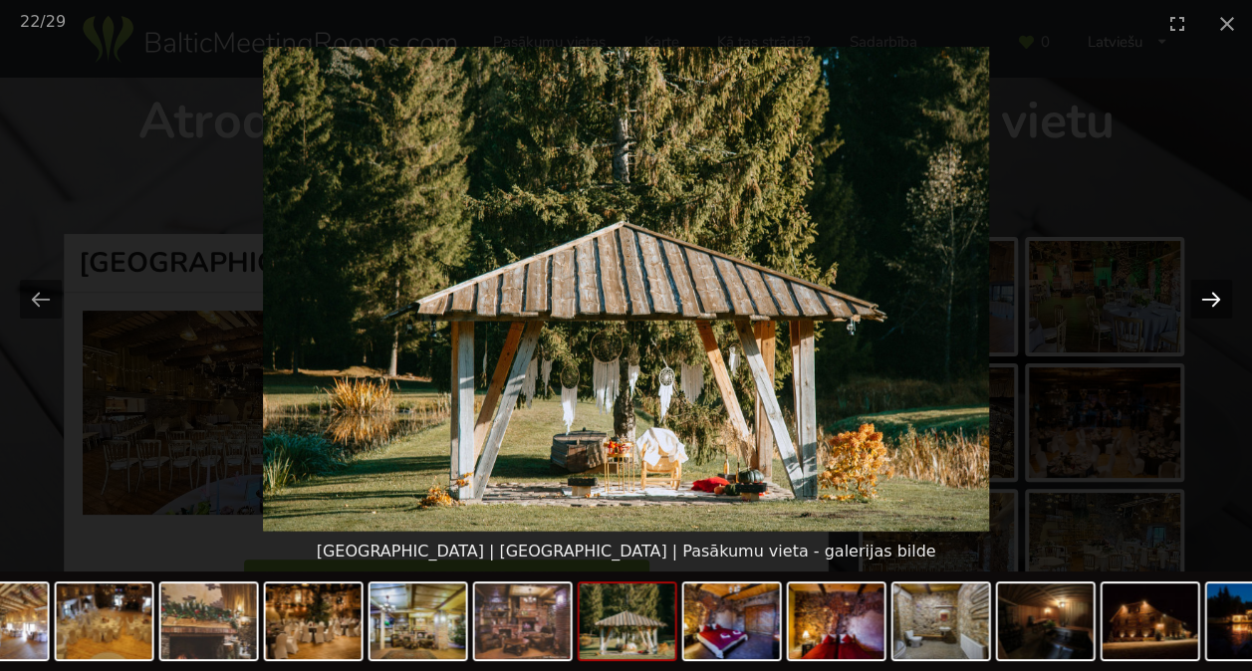
click at [1217, 297] on button "Next slide" at bounding box center [1211, 299] width 42 height 39
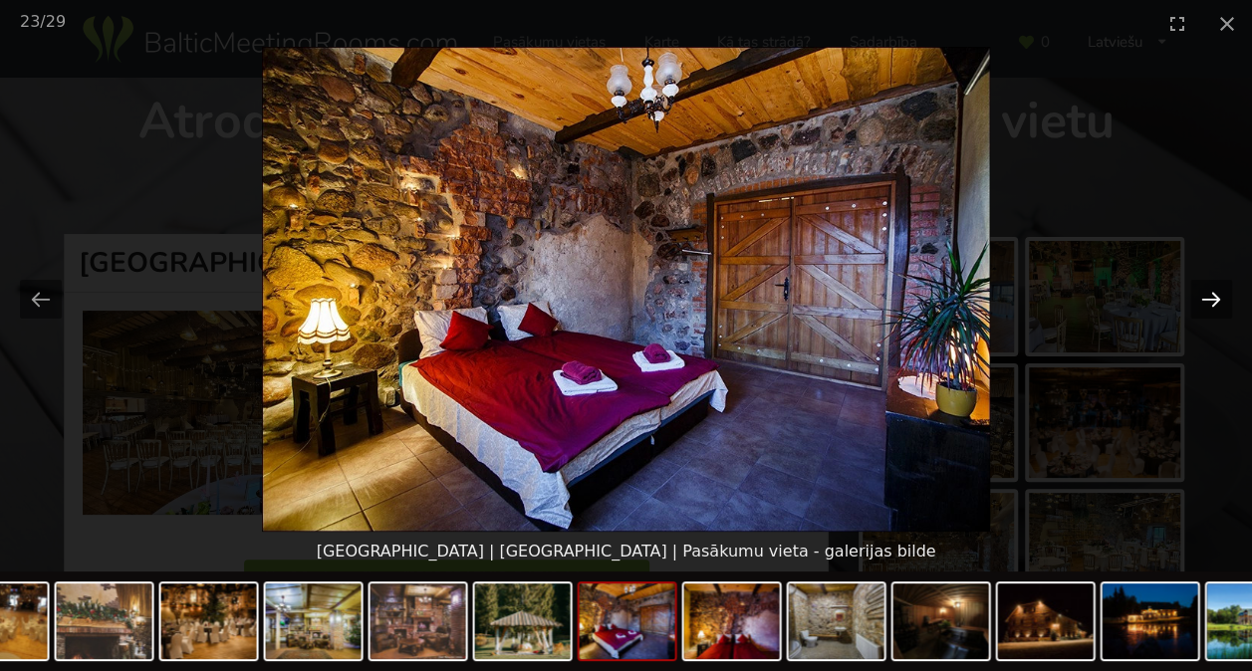
click at [1217, 297] on button "Next slide" at bounding box center [1211, 299] width 42 height 39
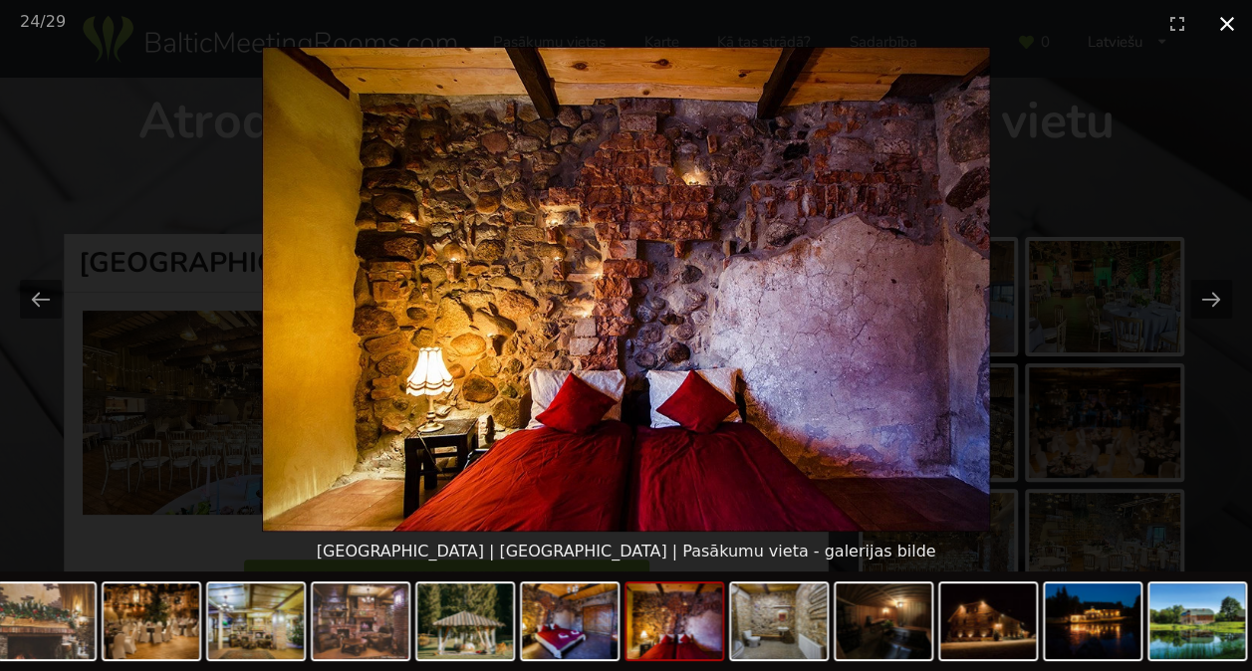
click at [1229, 30] on button "Close gallery" at bounding box center [1227, 23] width 50 height 47
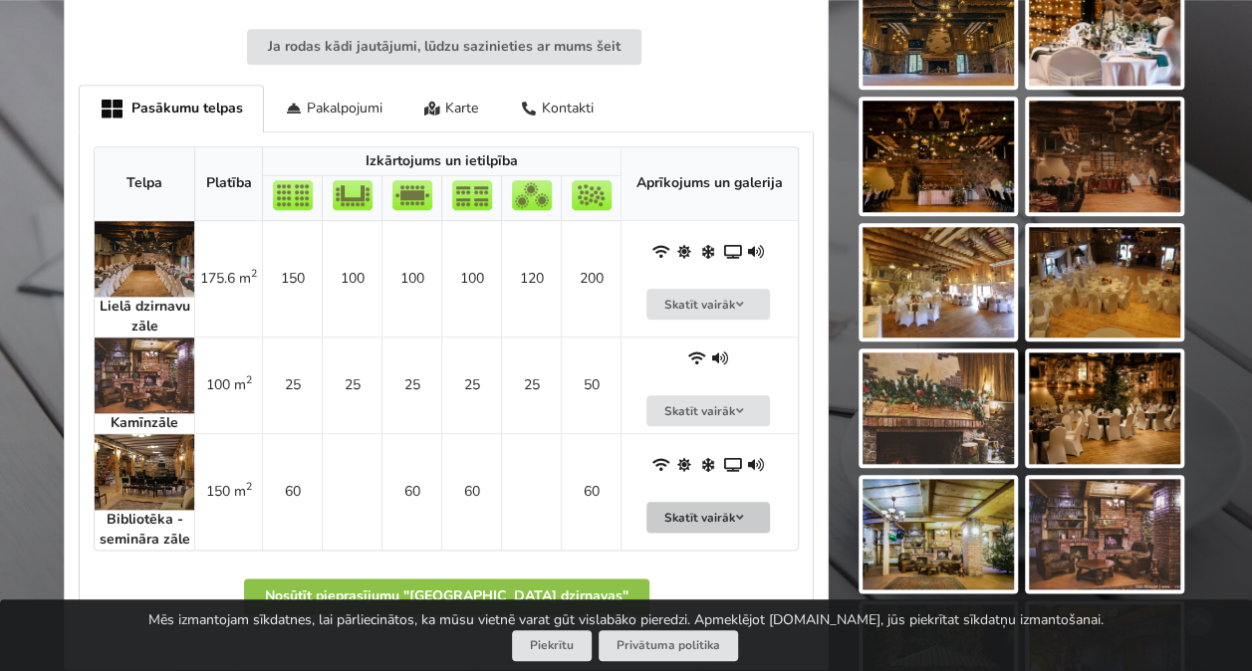
scroll to position [996, 0]
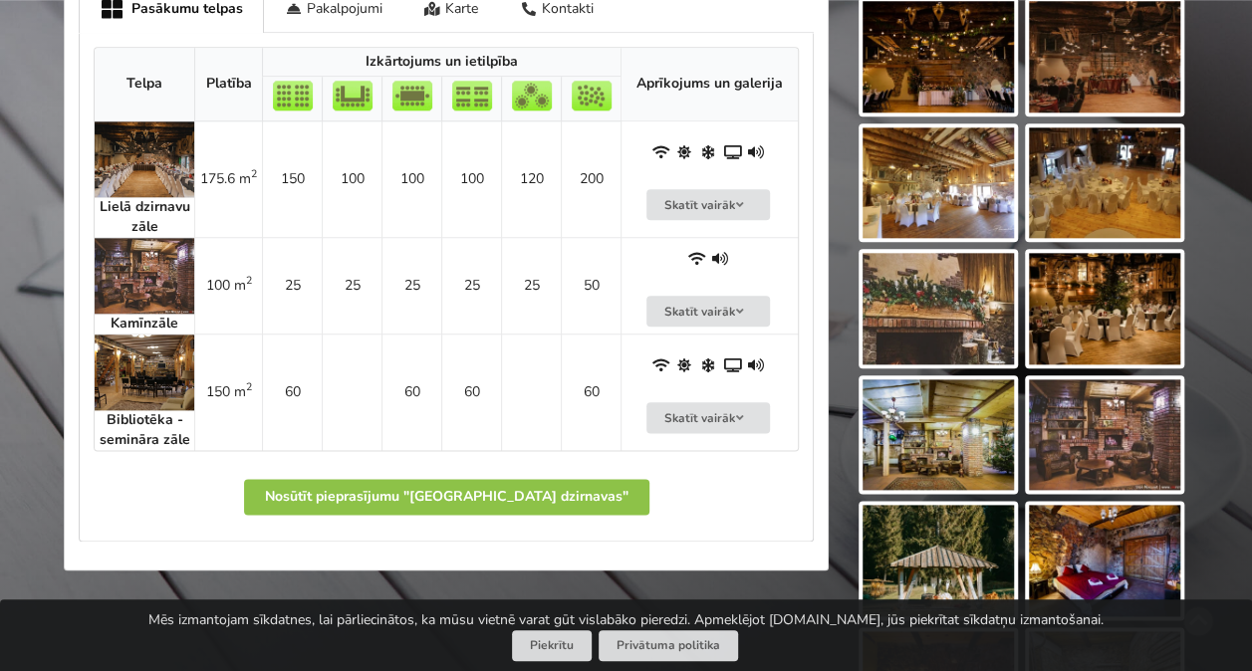
click at [147, 167] on img at bounding box center [145, 159] width 100 height 76
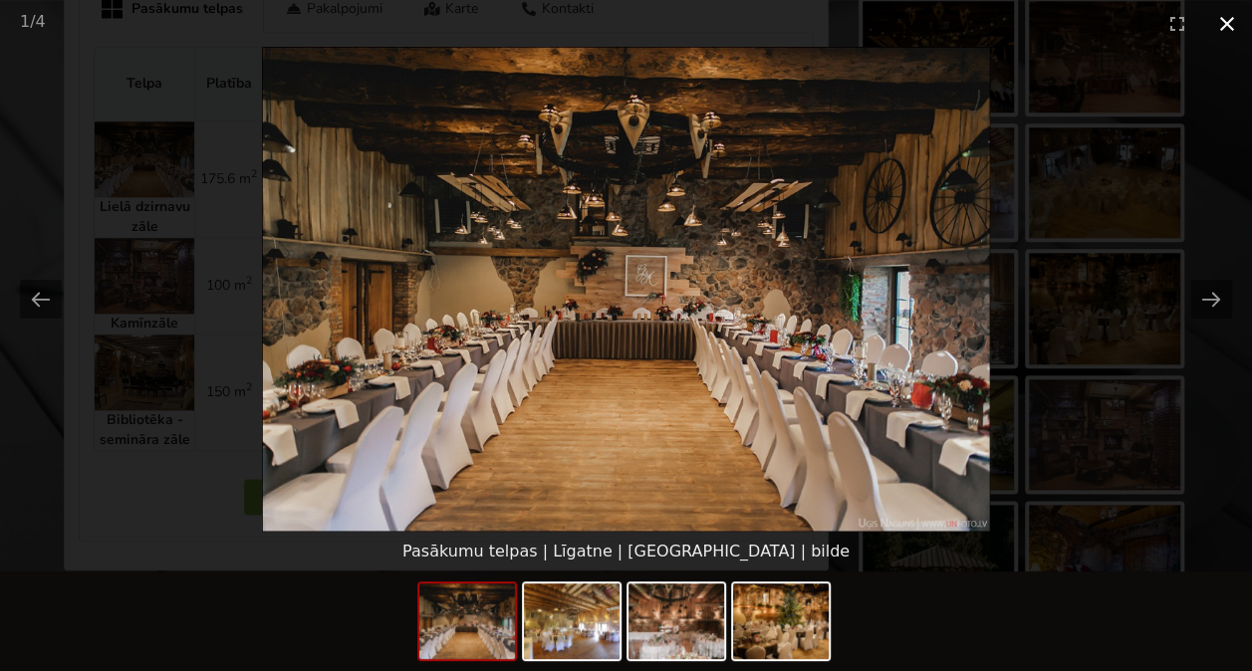
drag, startPoint x: 1235, startPoint y: 25, endPoint x: 1225, endPoint y: 28, distance: 10.4
click at [1235, 26] on button "Close gallery" at bounding box center [1227, 23] width 50 height 47
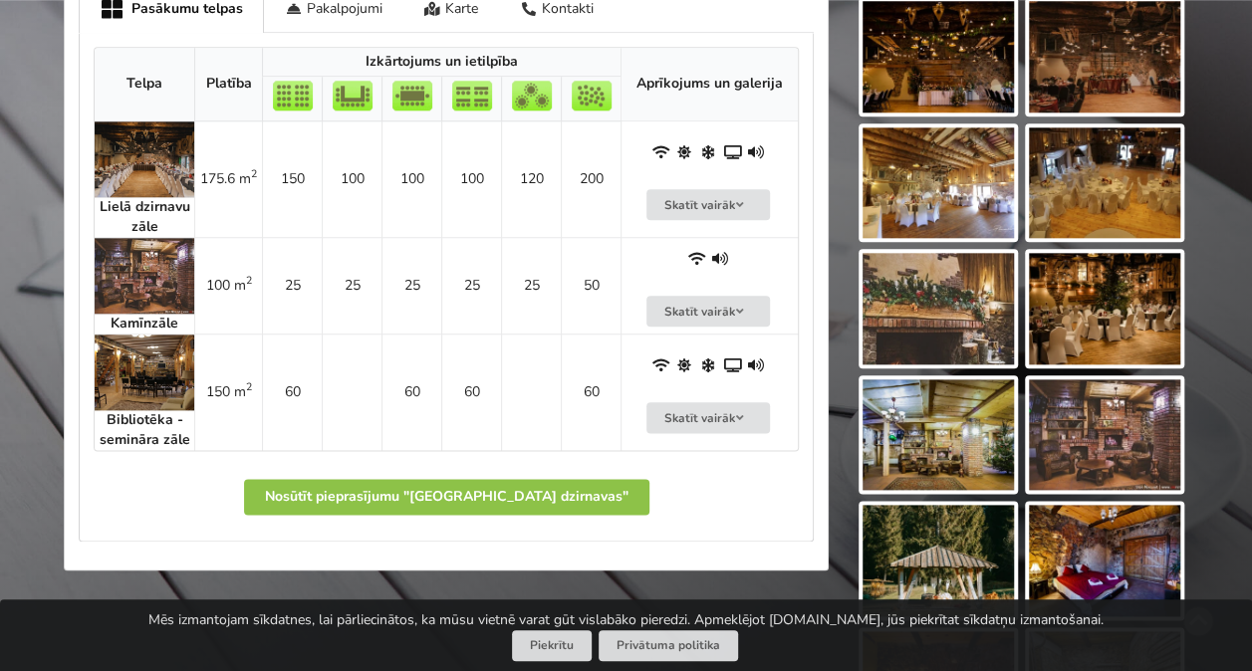
click at [141, 268] on img at bounding box center [145, 276] width 100 height 76
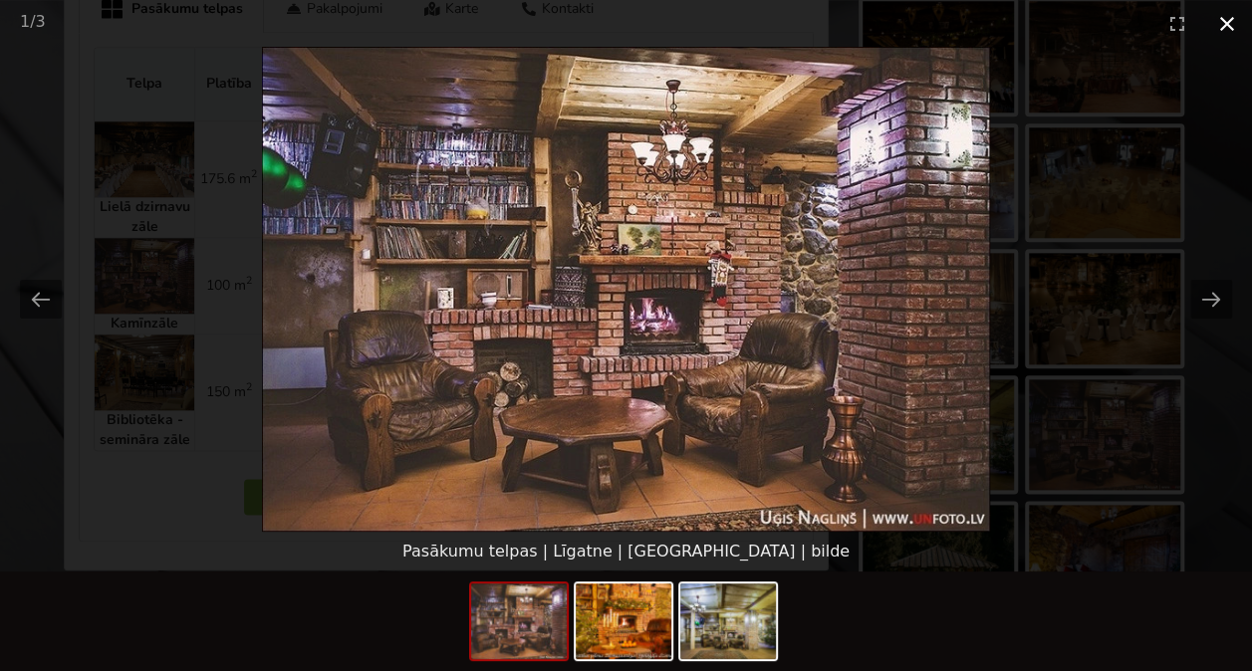
click at [1226, 32] on button "Close gallery" at bounding box center [1227, 23] width 50 height 47
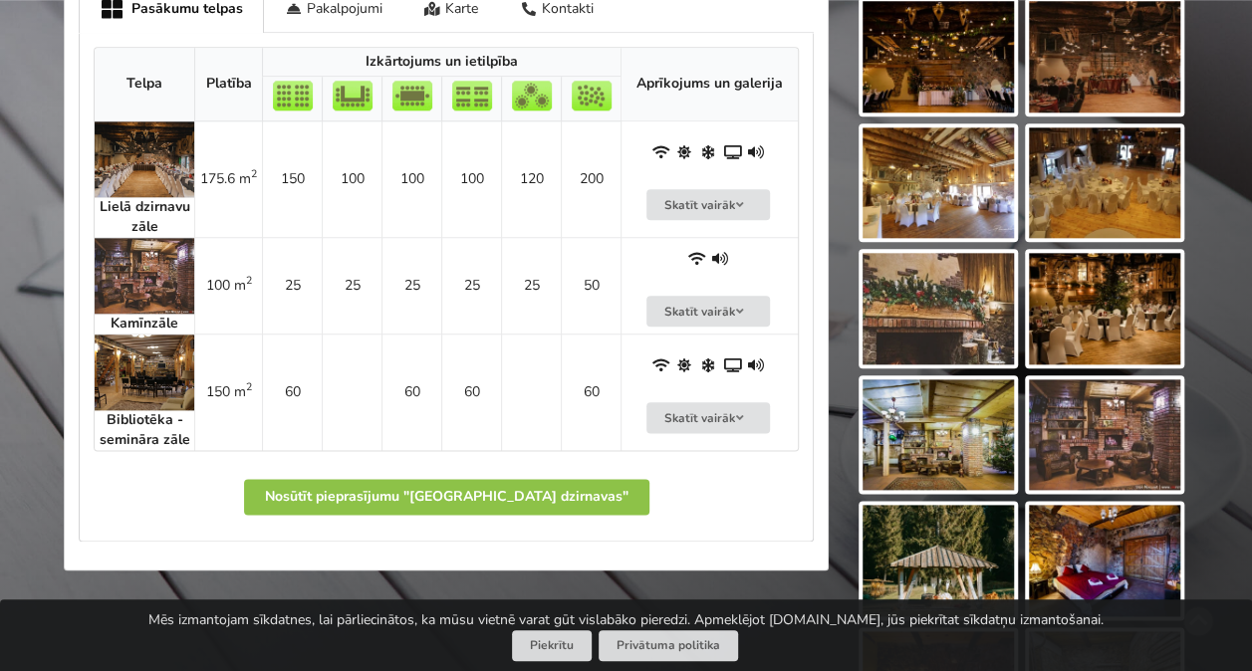
click at [143, 366] on img at bounding box center [145, 373] width 100 height 76
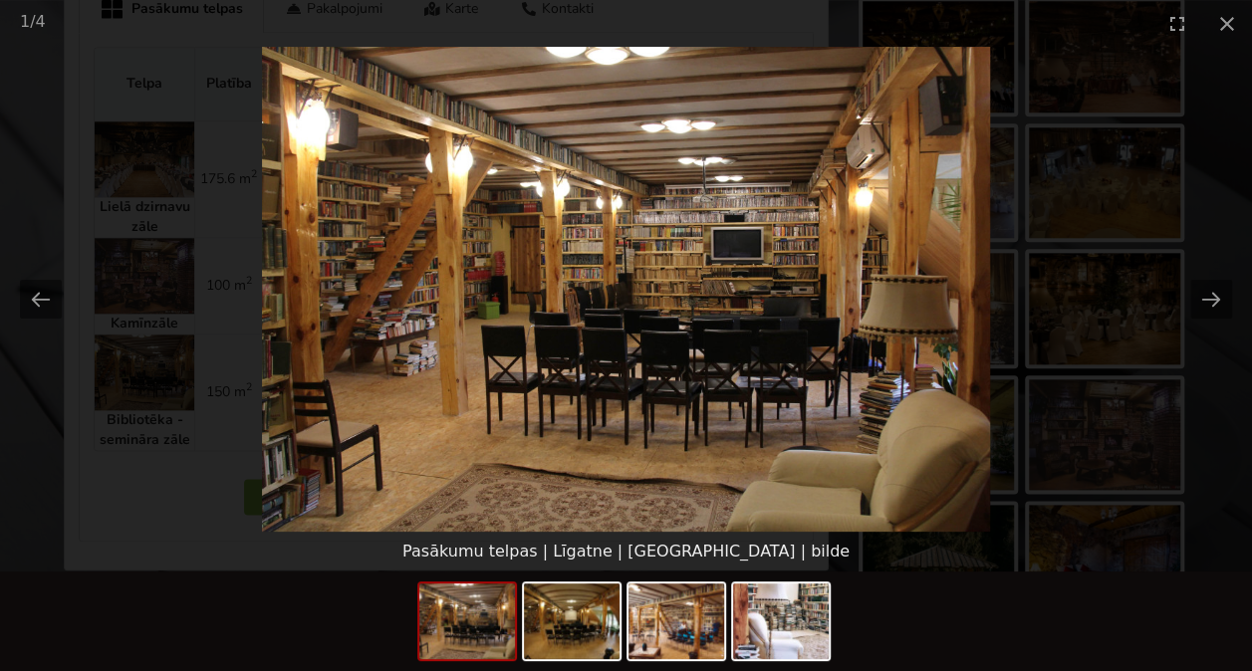
drag, startPoint x: 1229, startPoint y: 28, endPoint x: 926, endPoint y: 76, distance: 306.5
click at [1229, 30] on button "Close gallery" at bounding box center [1227, 23] width 50 height 47
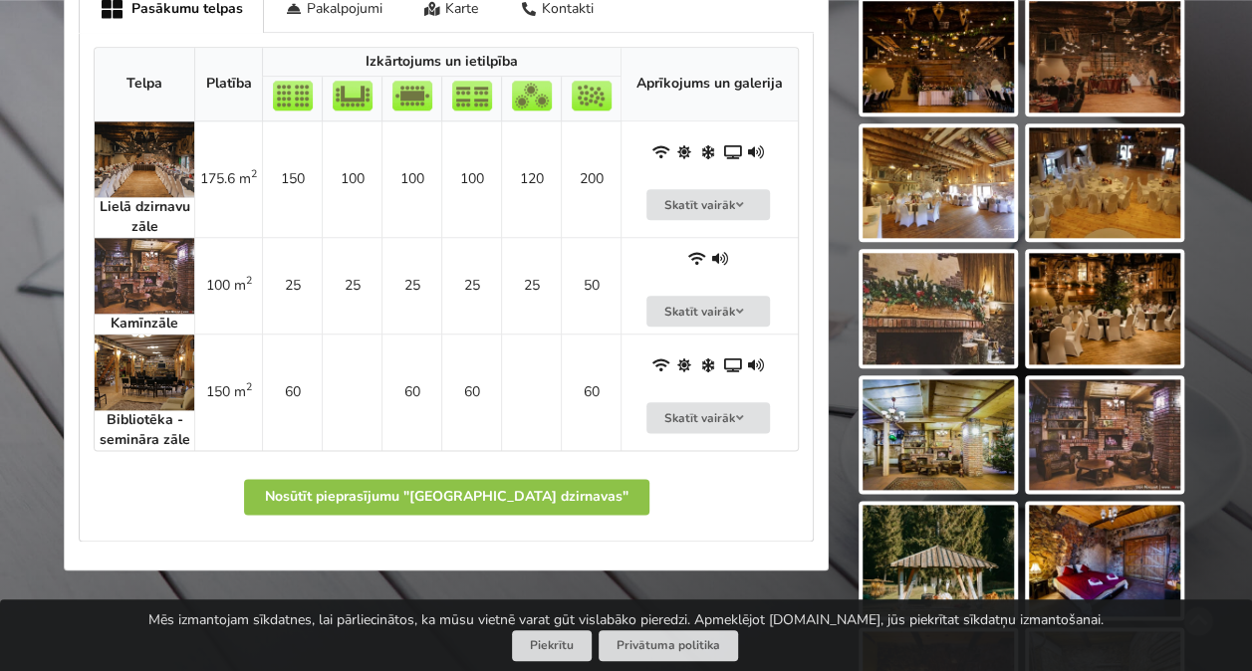
click at [127, 141] on img at bounding box center [145, 159] width 100 height 76
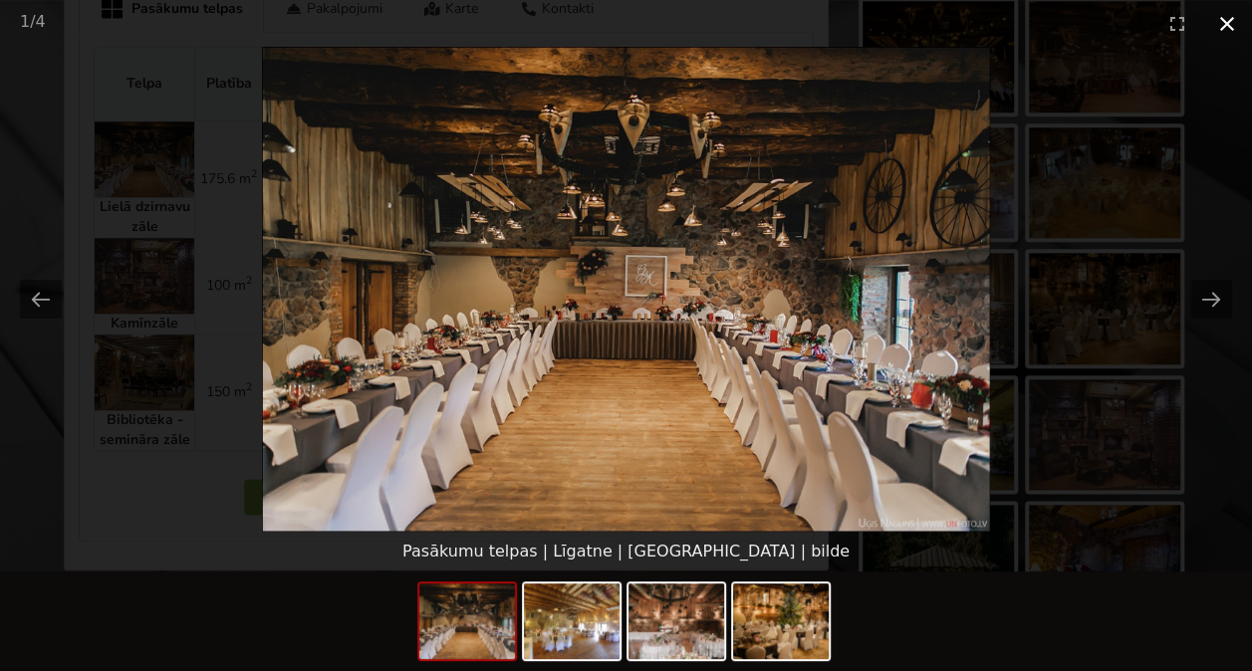
click at [1229, 24] on button "Close gallery" at bounding box center [1227, 23] width 50 height 47
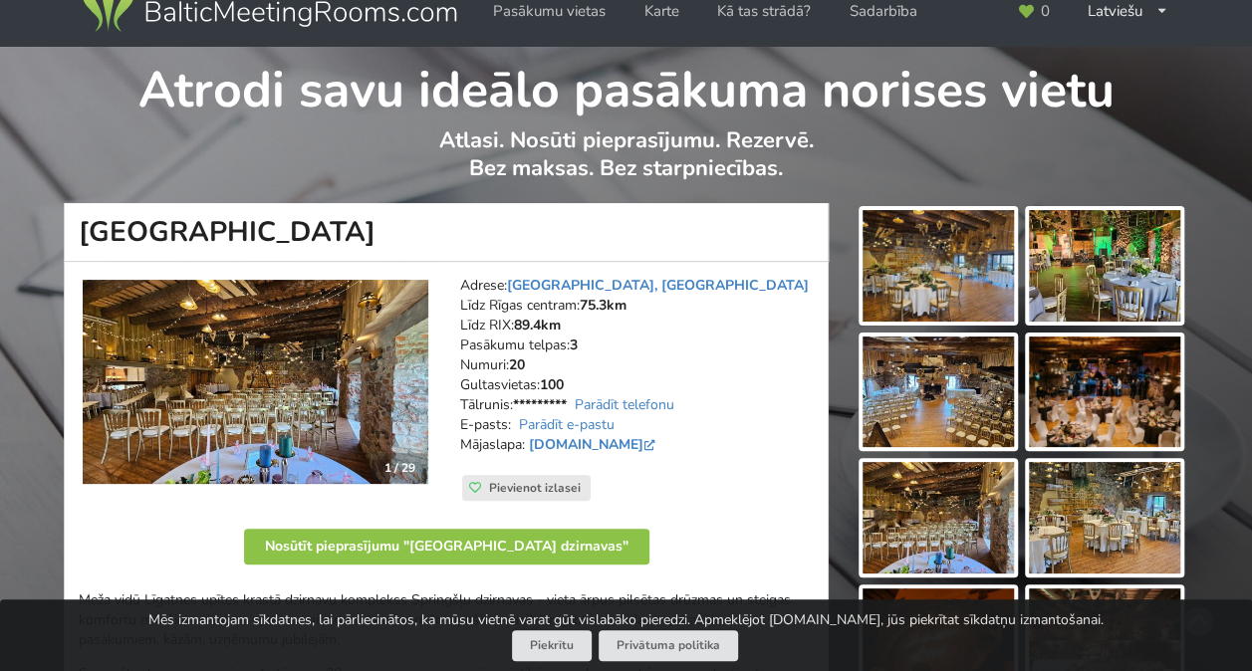
scroll to position [0, 0]
